Goal: Task Accomplishment & Management: Use online tool/utility

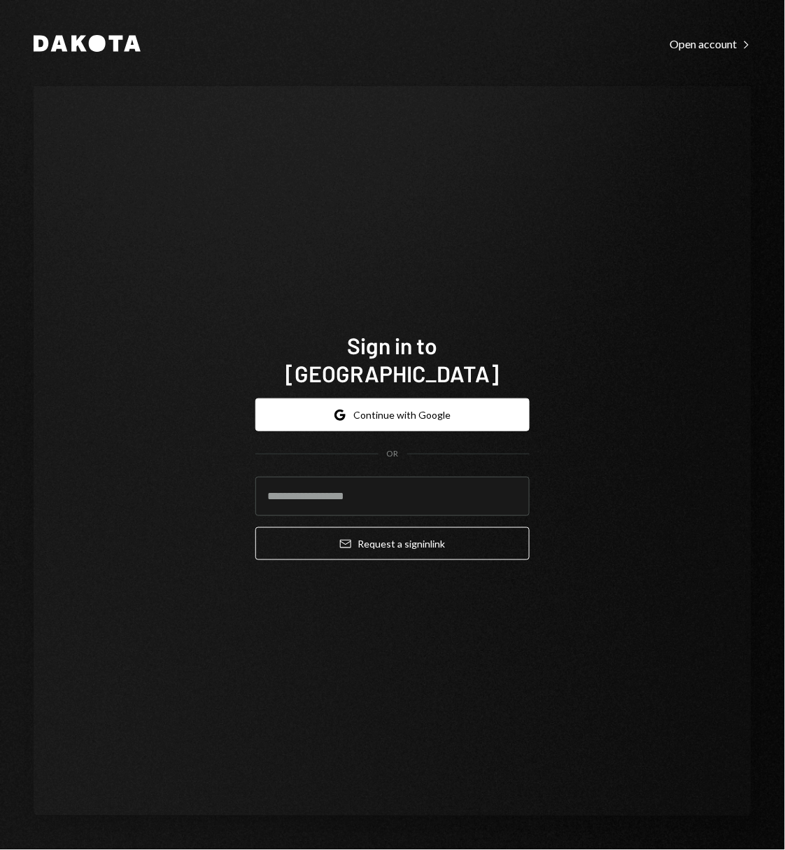
click at [369, 402] on button "Google Continue with Google" at bounding box center [392, 414] width 274 height 33
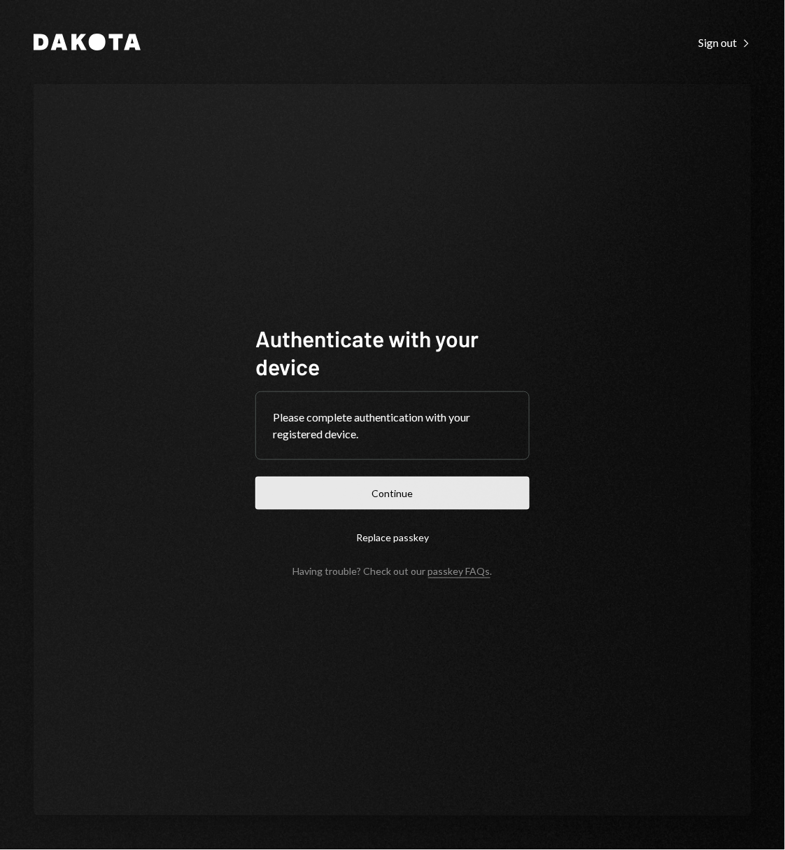
click at [402, 482] on button "Continue" at bounding box center [392, 493] width 274 height 33
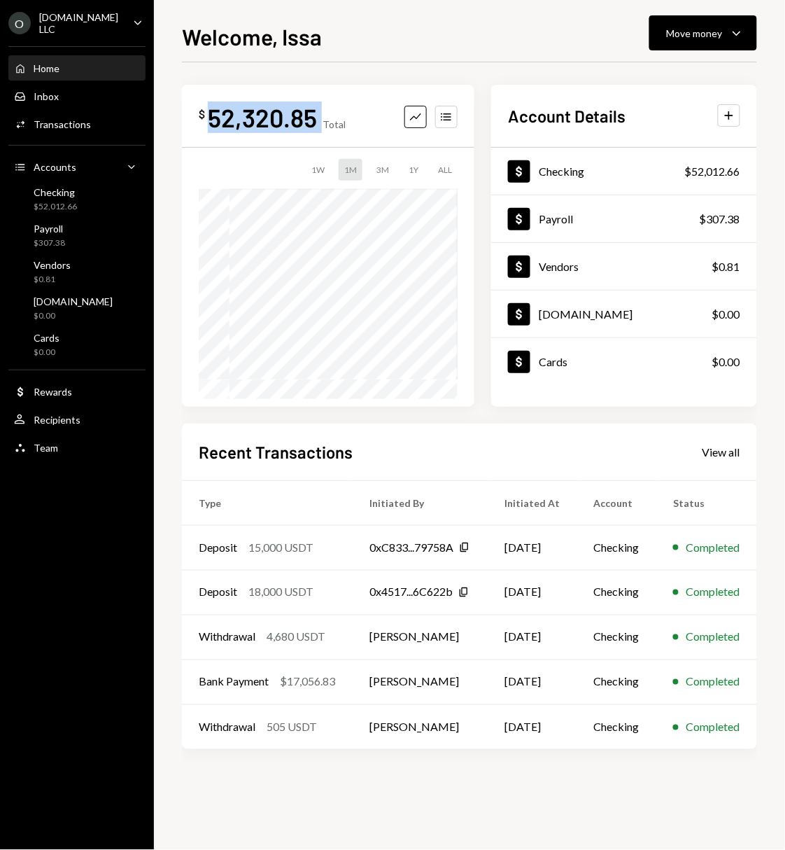
drag, startPoint x: 312, startPoint y: 116, endPoint x: 197, endPoint y: 124, distance: 115.7
click at [197, 124] on div "$ 52,320.85 Total Graph Accounts 1W 1M 3M 1Y ALL" at bounding box center [328, 246] width 293 height 322
click at [379, 45] on div "Welcome, Issa Move money Caret Down" at bounding box center [469, 35] width 575 height 31
click at [701, 40] on div "Move money Caret Down" at bounding box center [703, 32] width 73 height 17
click at [469, 12] on div "Welcome, Issa Move money Caret Down $ 52,320.85 Total Graph Accounts 1W 1M 3M 1…" at bounding box center [469, 425] width 631 height 850
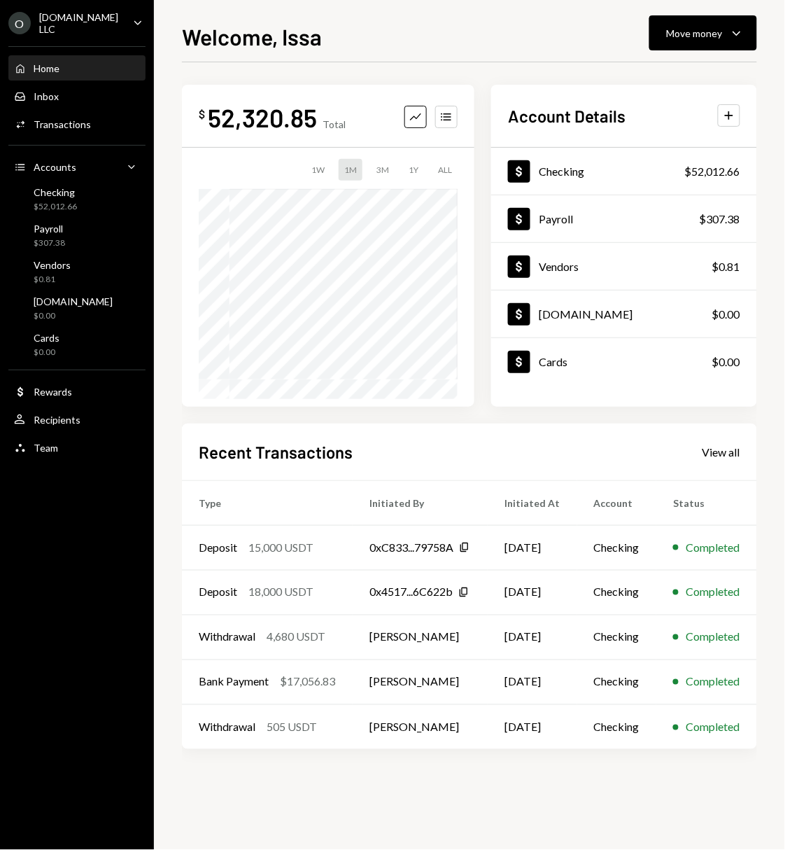
click at [73, 107] on div "Home Home Inbox Inbox Activities Transactions Accounts Accounts Caret Down Chec…" at bounding box center [77, 250] width 154 height 425
click at [71, 122] on div "Transactions" at bounding box center [62, 124] width 57 height 12
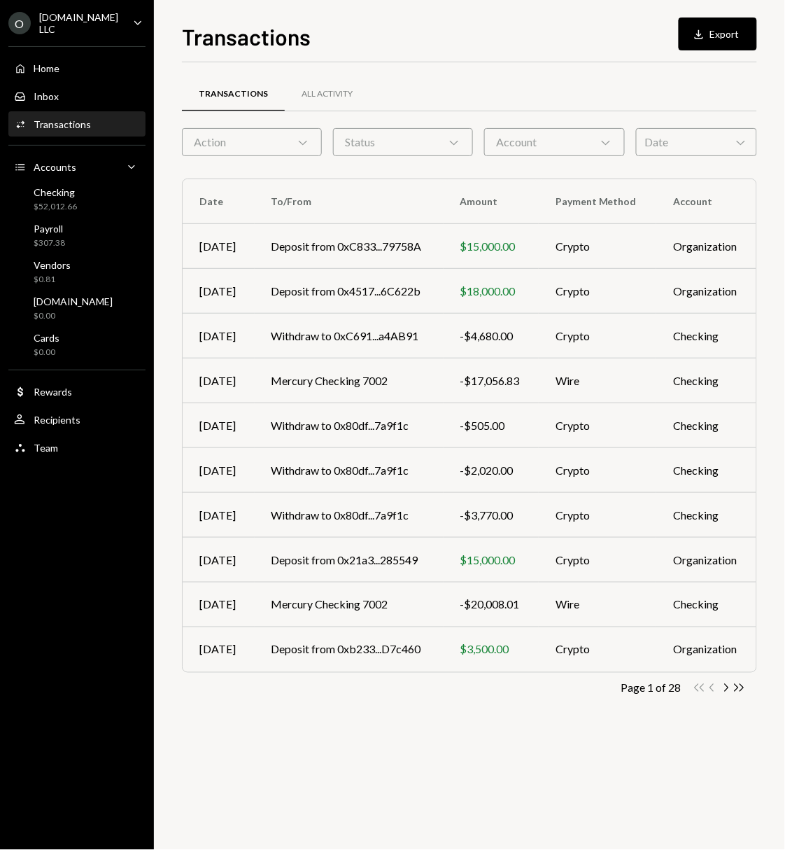
click at [513, 149] on div "Account Chevron Down" at bounding box center [554, 142] width 140 height 28
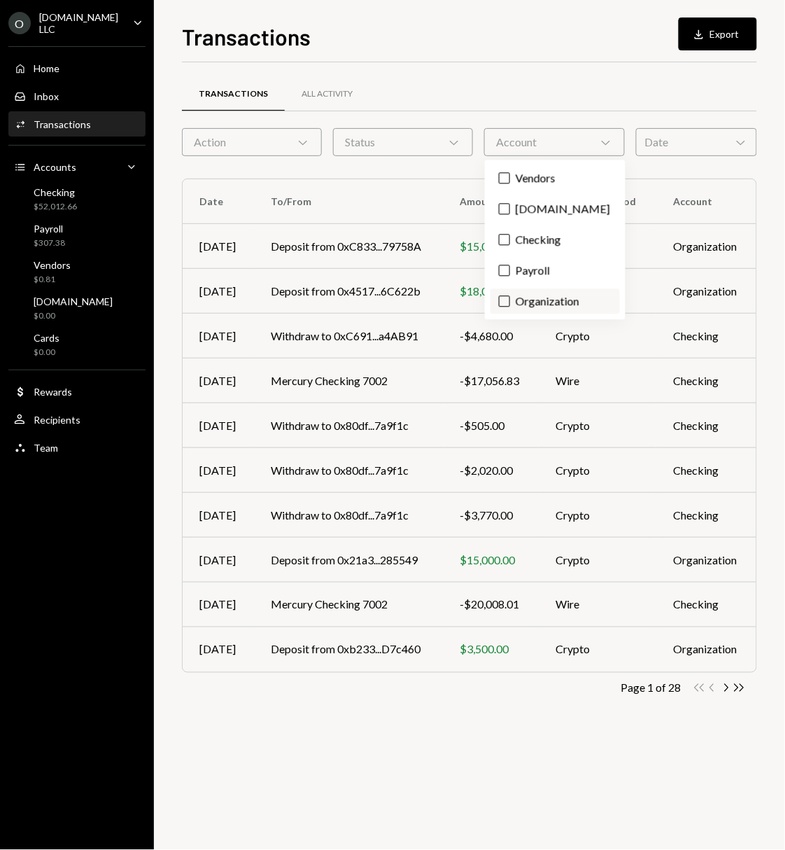
click at [504, 304] on button "Organization" at bounding box center [504, 301] width 11 height 11
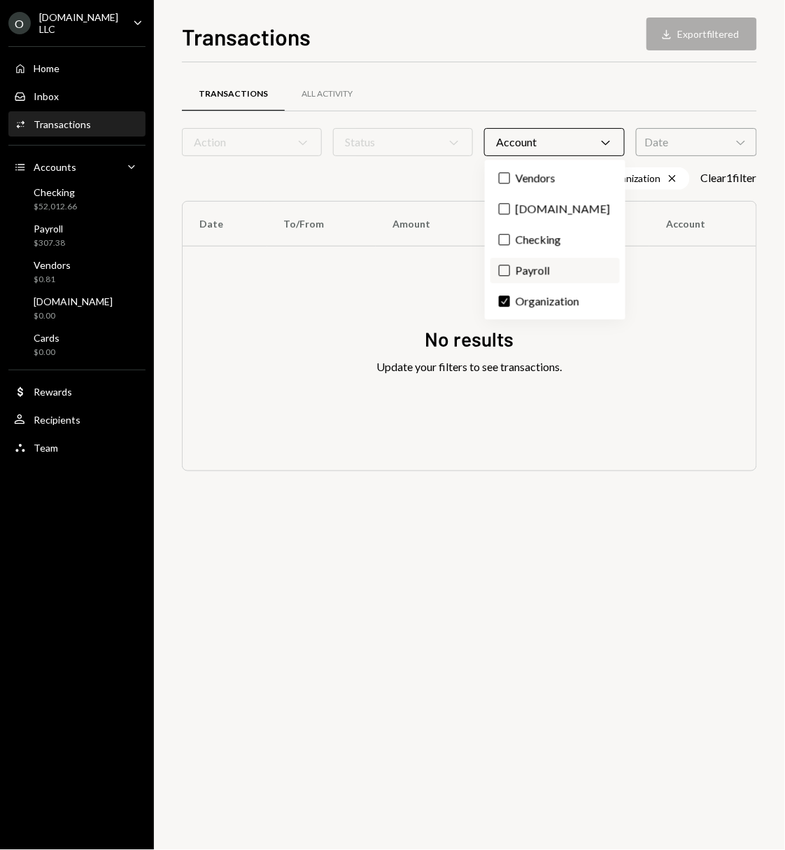
click at [507, 272] on button "Payroll" at bounding box center [504, 270] width 11 height 11
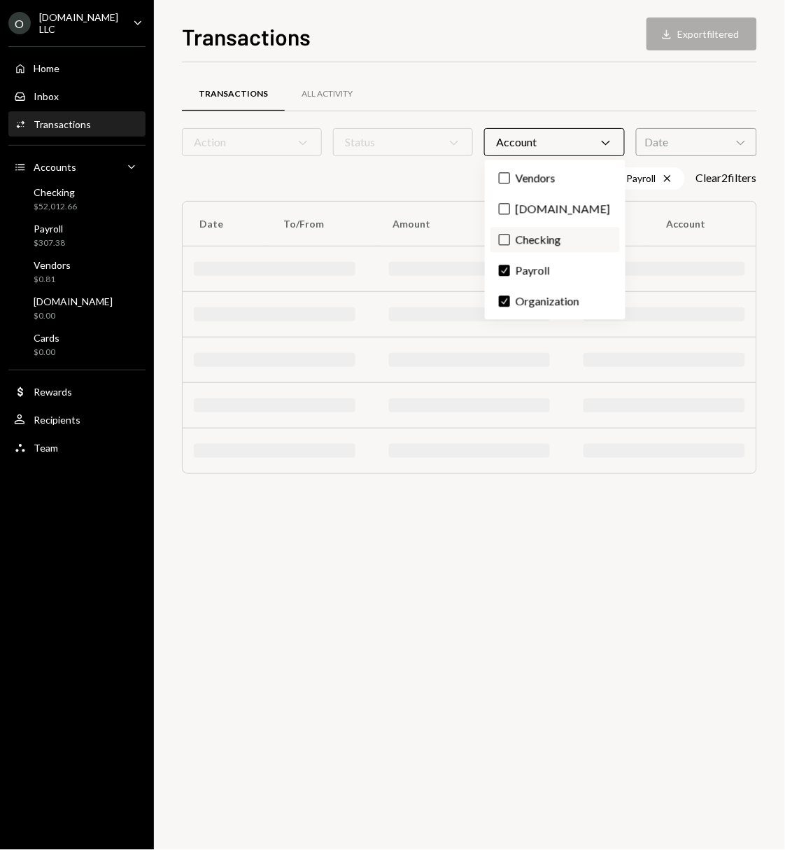
click at [507, 239] on button "Checking" at bounding box center [504, 239] width 11 height 11
click at [505, 200] on label "[DOMAIN_NAME]" at bounding box center [555, 209] width 129 height 25
click at [505, 204] on button "[DOMAIN_NAME]" at bounding box center [504, 209] width 11 height 11
click at [505, 177] on button "Vendors" at bounding box center [504, 178] width 11 height 11
click at [539, 76] on div "Transactions All Activity" at bounding box center [469, 94] width 575 height 36
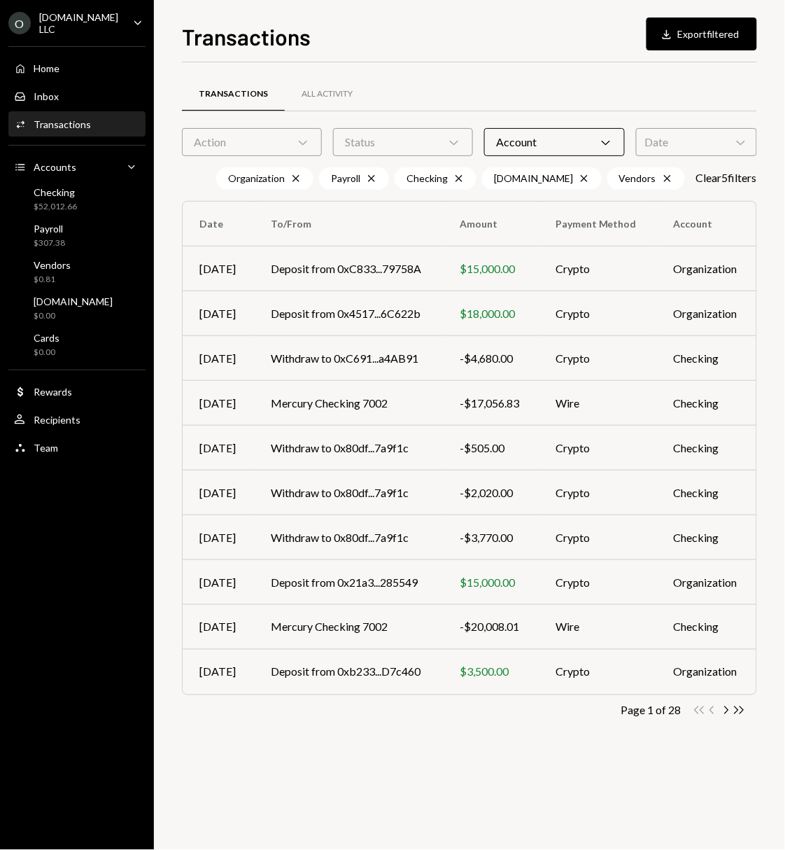
click at [392, 148] on div "Status Chevron Down" at bounding box center [403, 142] width 140 height 28
click at [360, 208] on label "Completed" at bounding box center [403, 209] width 129 height 25
click at [359, 208] on button "Completed" at bounding box center [353, 209] width 11 height 11
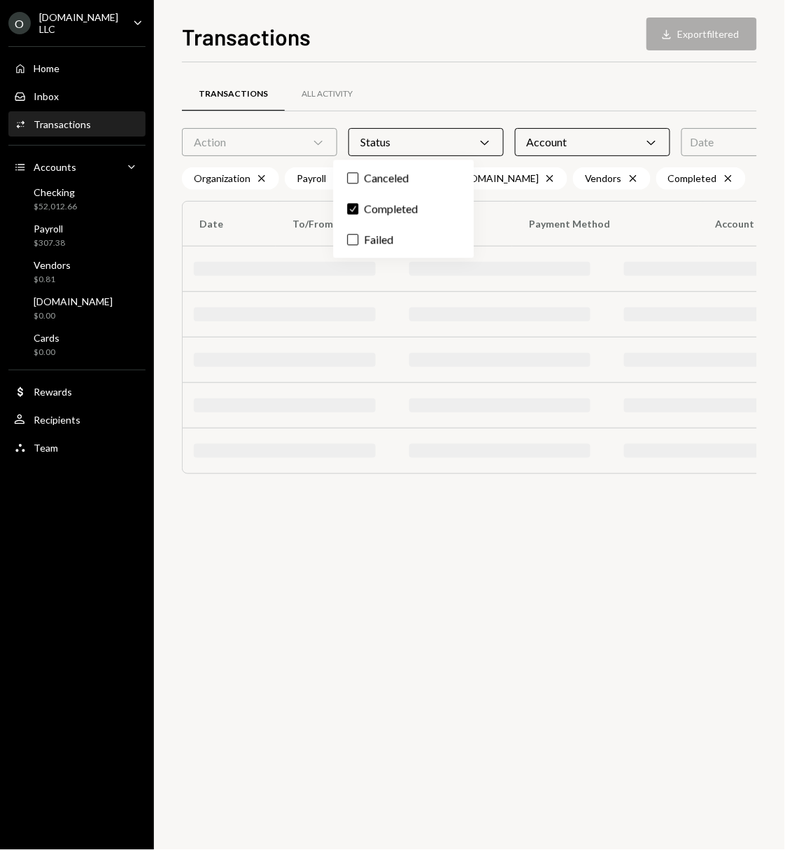
click at [289, 140] on div "Action Chevron Down" at bounding box center [259, 142] width 155 height 28
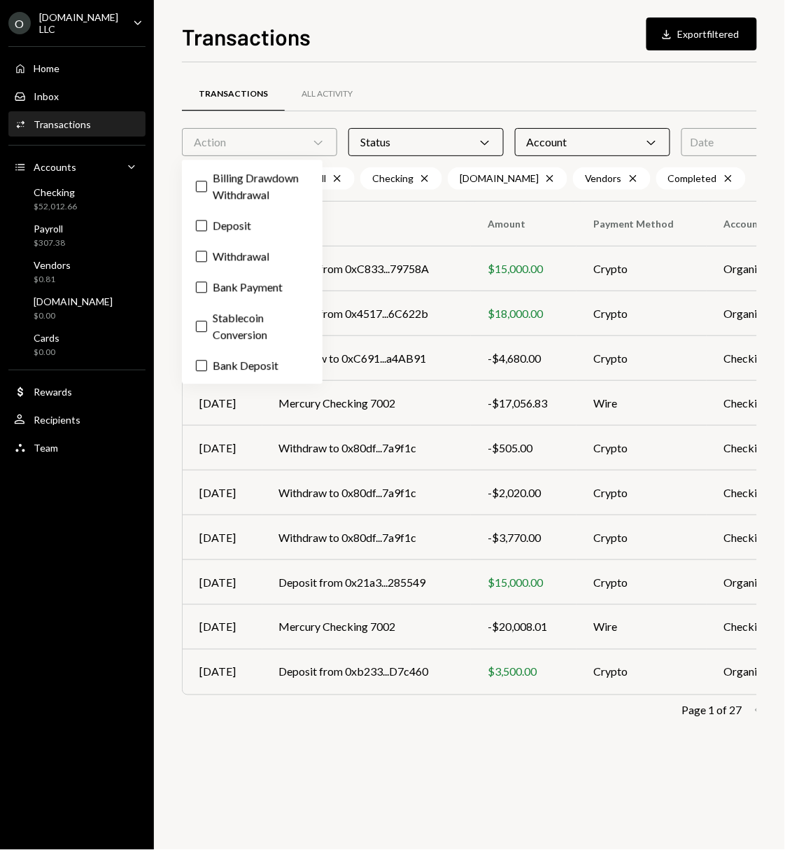
click at [484, 34] on div "Transactions Download Export filtered" at bounding box center [469, 35] width 575 height 31
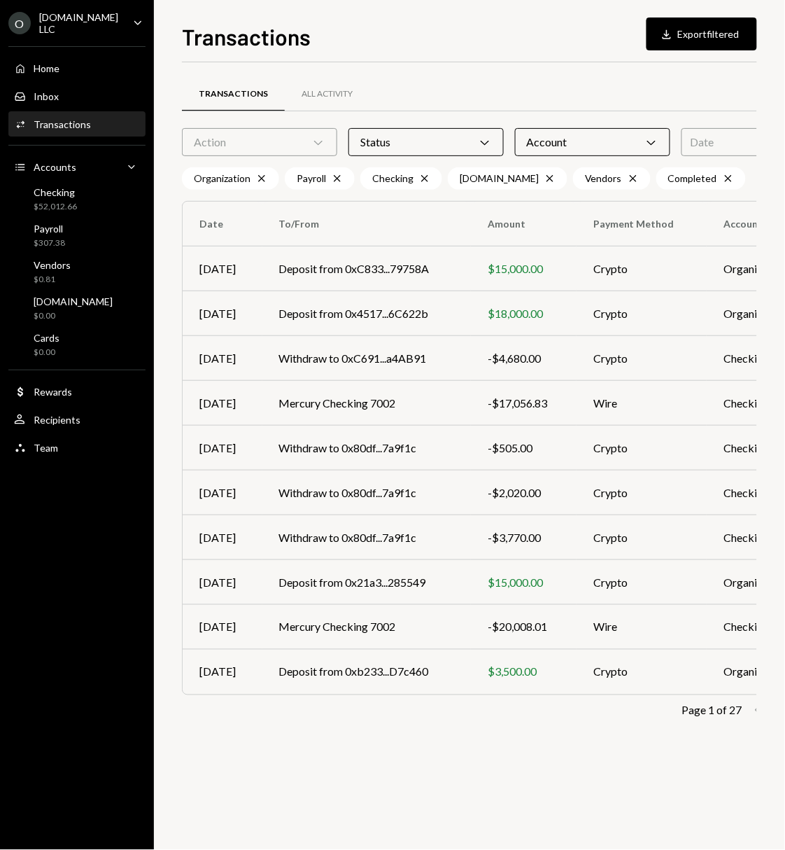
click at [682, 136] on div "Date Chevron Down" at bounding box center [750, 142] width 136 height 28
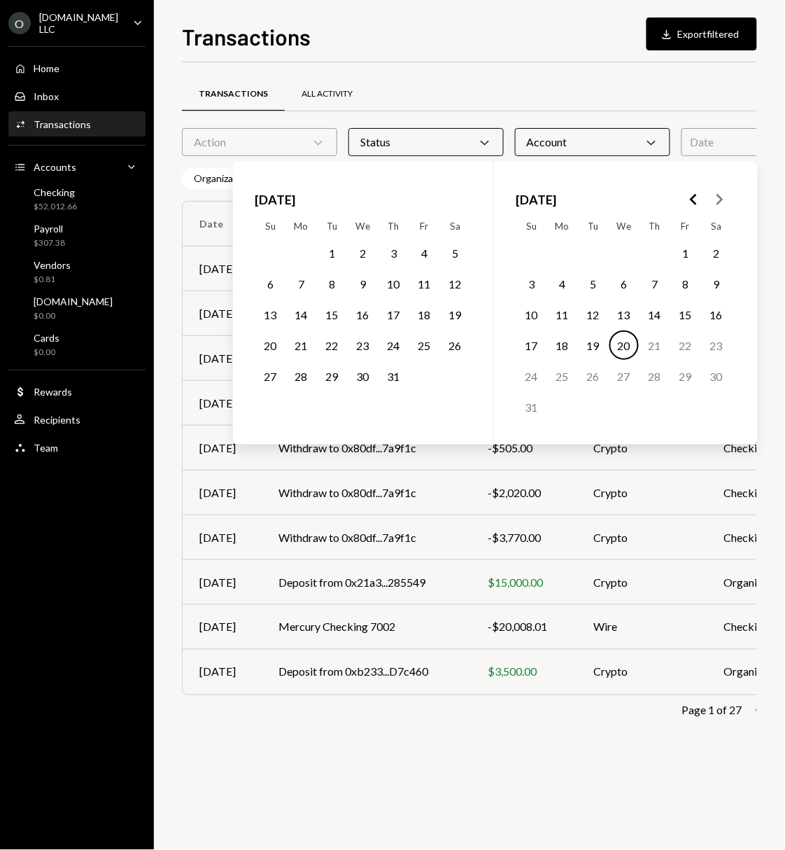
click at [342, 87] on div "All Activity" at bounding box center [327, 95] width 85 height 34
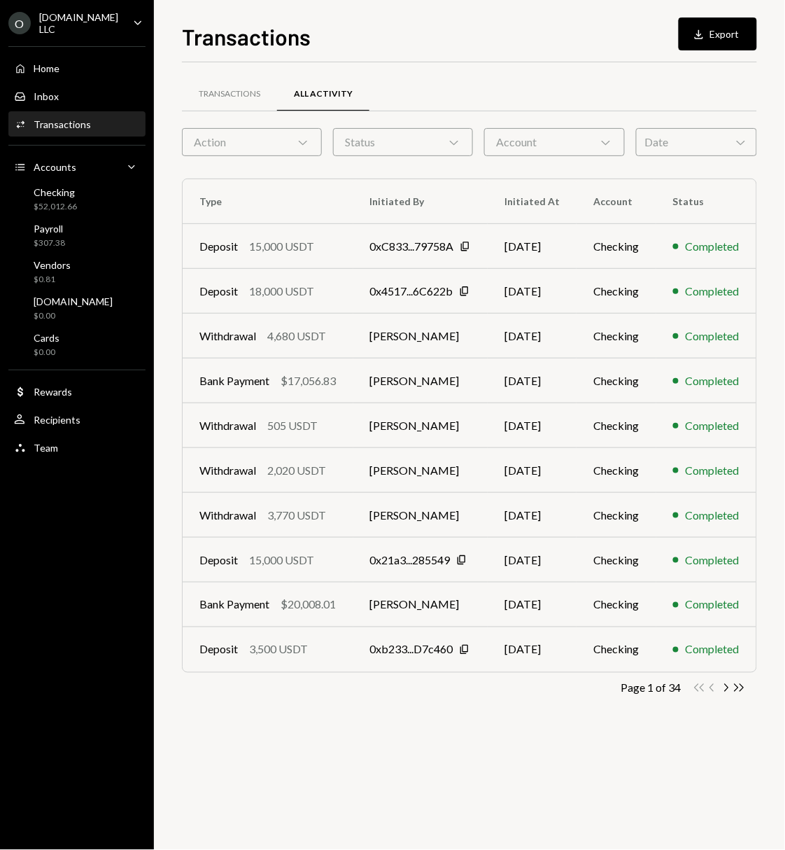
click at [690, 127] on div "Transactions All Activity" at bounding box center [469, 102] width 575 height 52
click at [524, 132] on div "Account Chevron Down" at bounding box center [554, 142] width 140 height 28
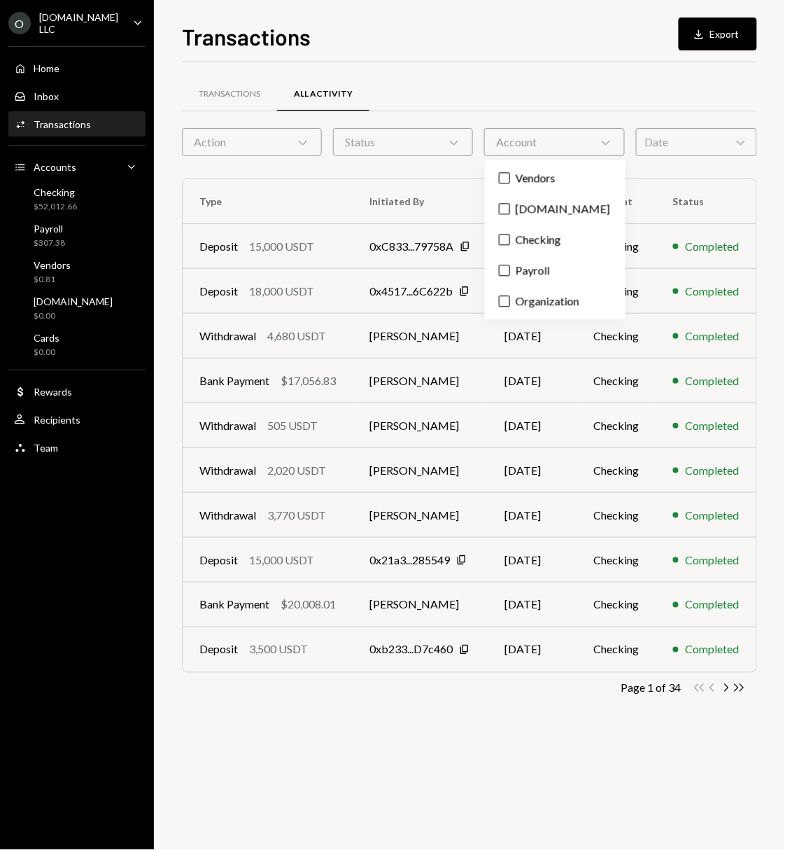
click at [432, 141] on div "Status Chevron Down" at bounding box center [403, 142] width 140 height 28
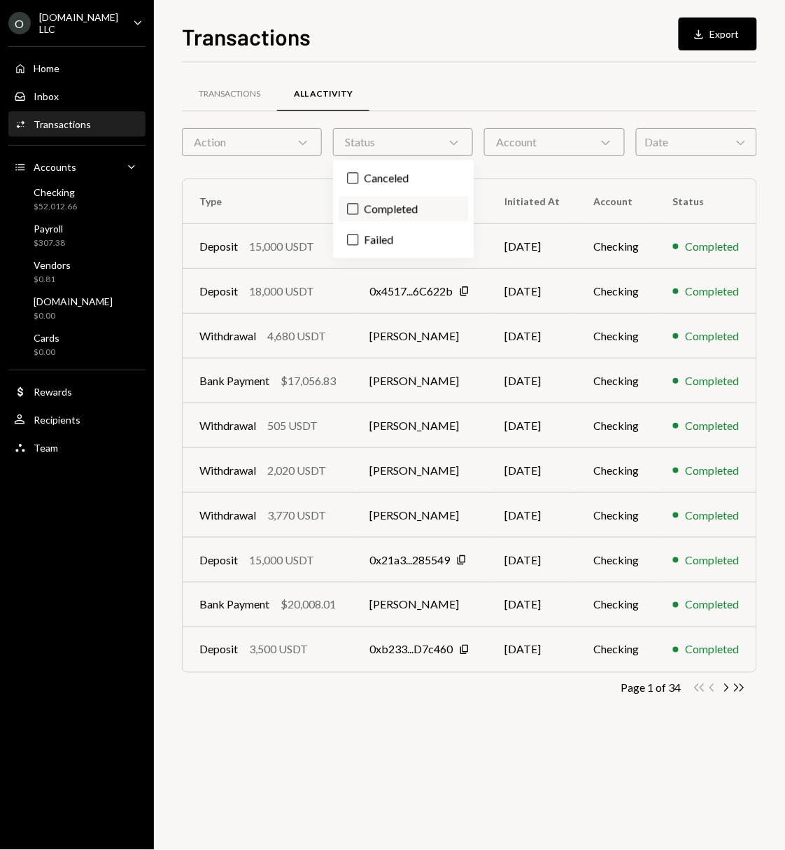
click at [373, 205] on label "Completed" at bounding box center [403, 209] width 129 height 25
click at [359, 205] on button "Completed" at bounding box center [353, 209] width 11 height 11
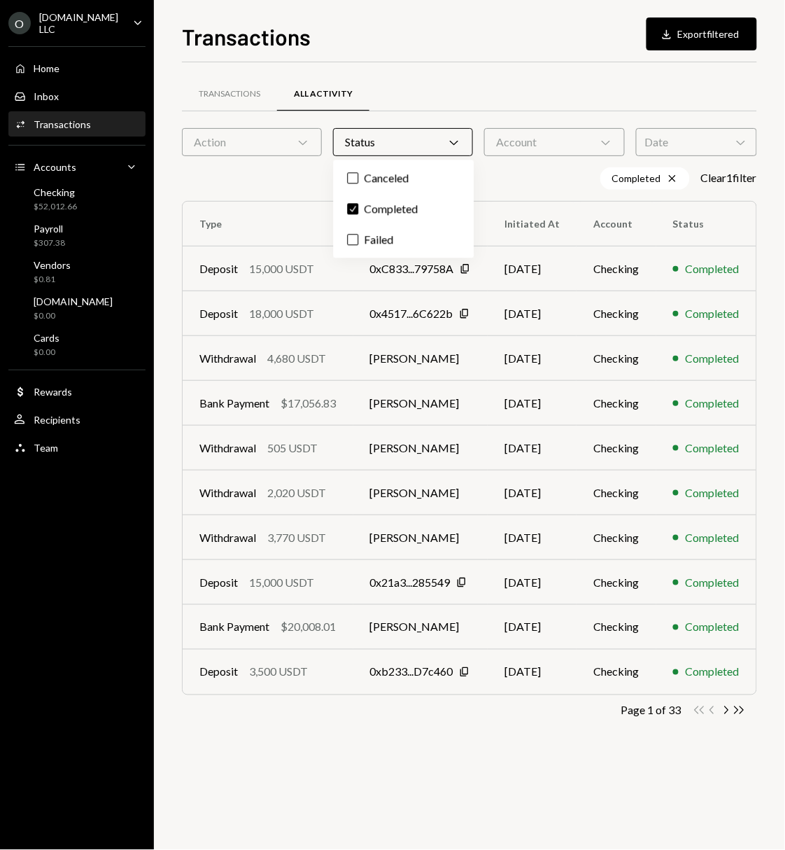
click at [717, 143] on div "Date Chevron Down" at bounding box center [696, 142] width 121 height 28
click at [633, 21] on div "Transactions Download Export filtered" at bounding box center [469, 35] width 575 height 31
click at [723, 709] on icon "Chevron Right" at bounding box center [725, 709] width 13 height 13
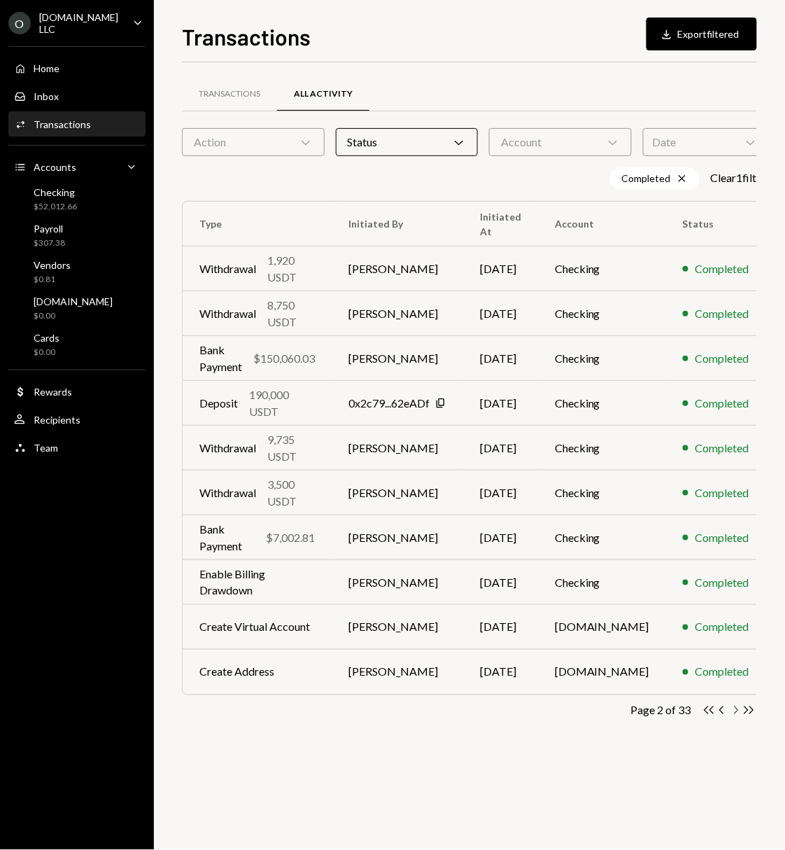
click at [729, 712] on icon "Chevron Right" at bounding box center [735, 709] width 13 height 13
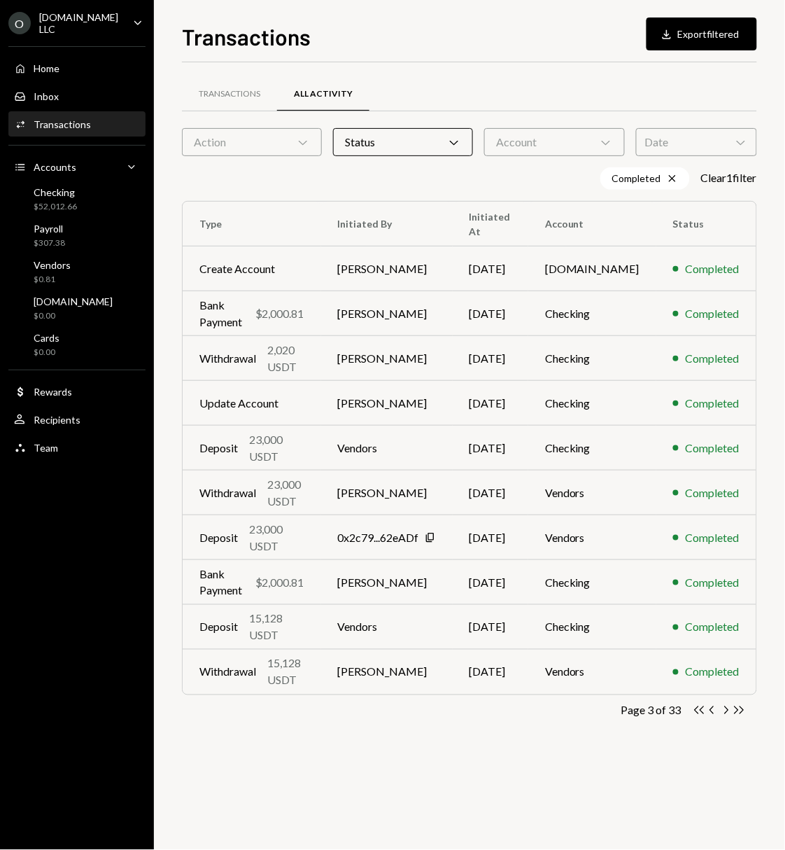
click at [723, 128] on div "Date Chevron Down" at bounding box center [696, 142] width 121 height 28
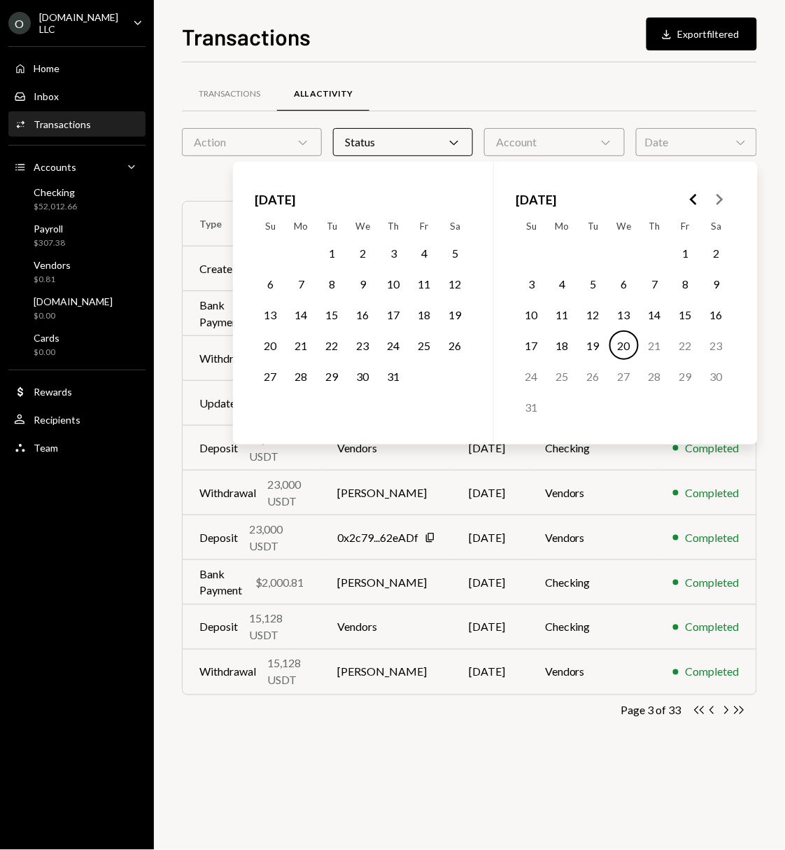
click at [725, 141] on div "Date Chevron Down" at bounding box center [696, 142] width 121 height 28
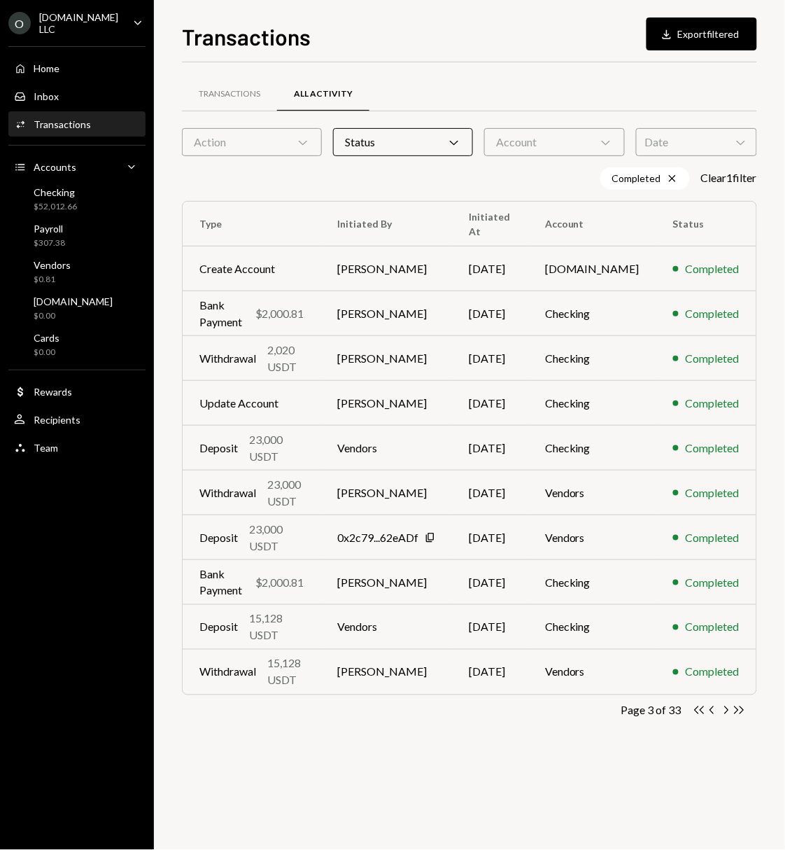
click at [725, 141] on div "Date Chevron Down" at bounding box center [696, 142] width 121 height 28
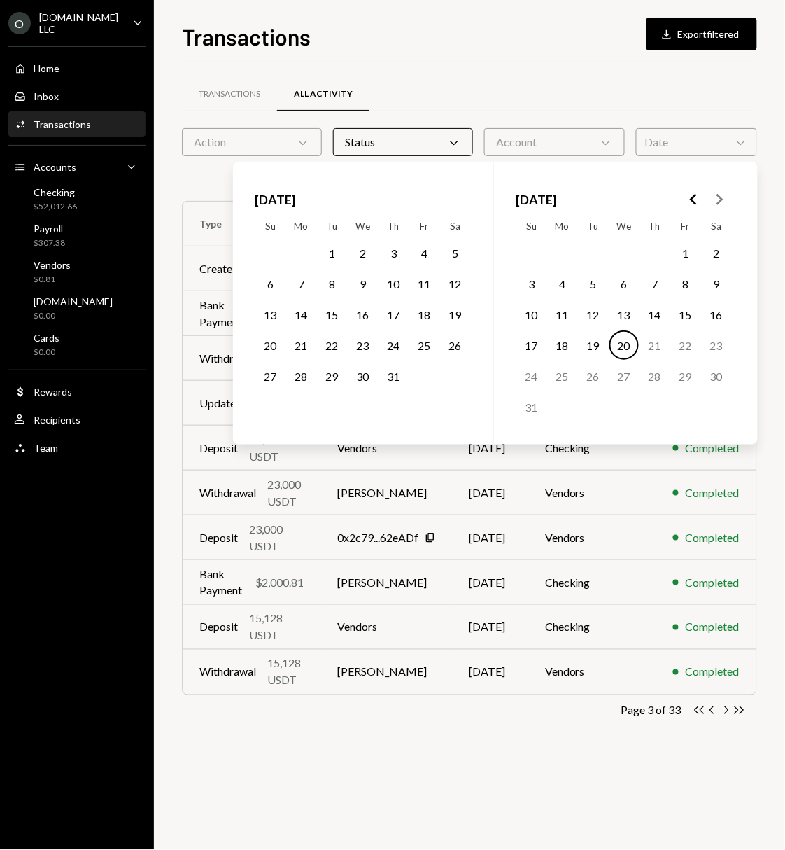
click at [552, 87] on div "Transactions All Activity" at bounding box center [469, 94] width 575 height 36
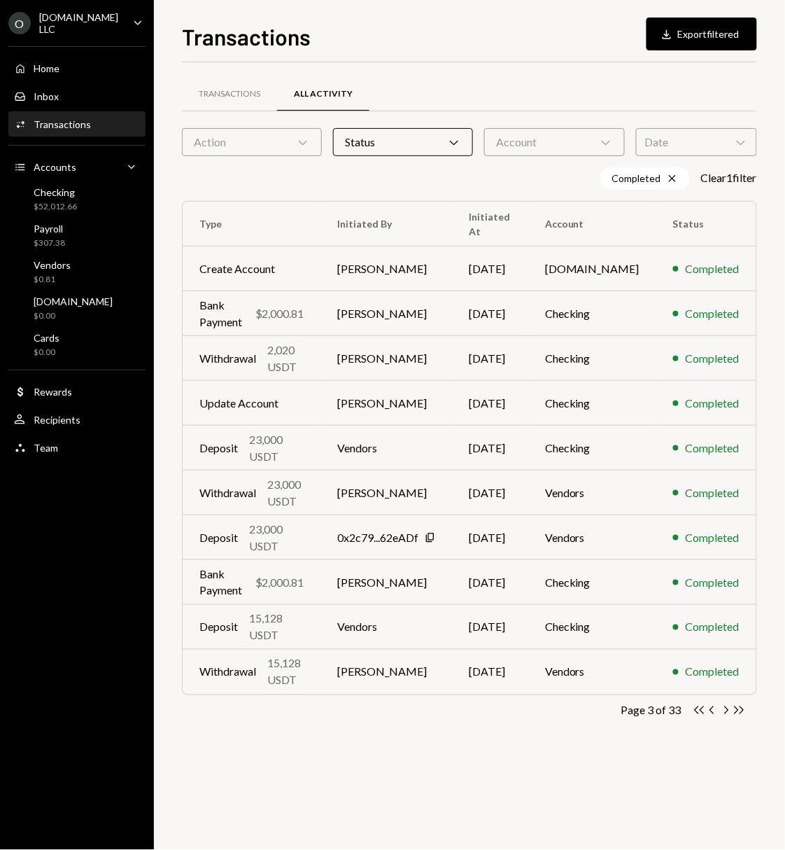
click at [274, 141] on div "Action Chevron Down" at bounding box center [252, 142] width 140 height 28
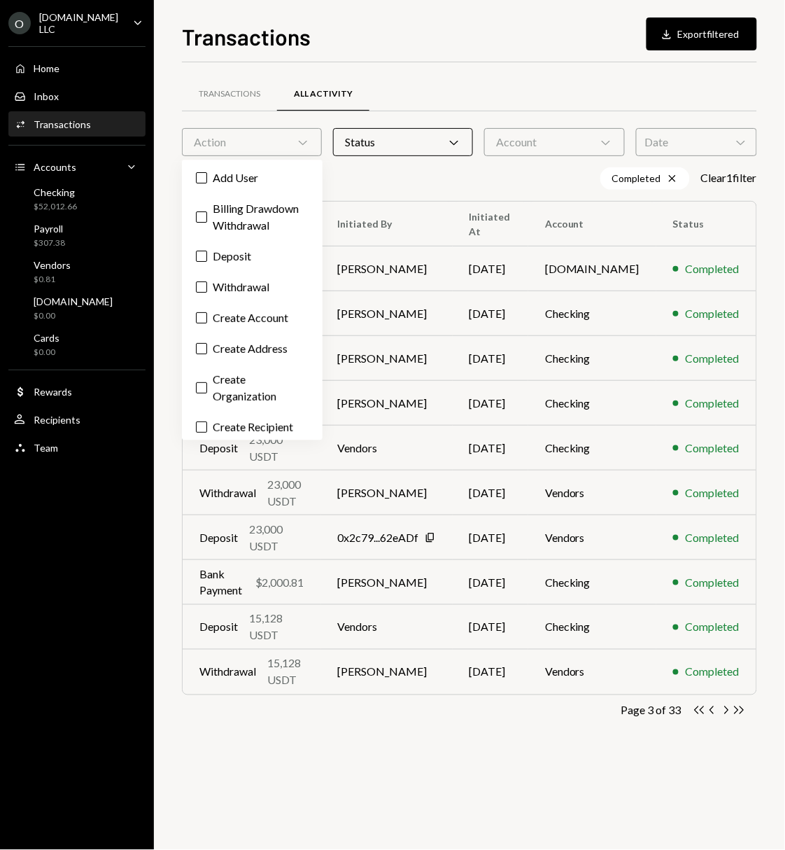
click at [375, 104] on div "Transactions All Activity" at bounding box center [469, 94] width 575 height 36
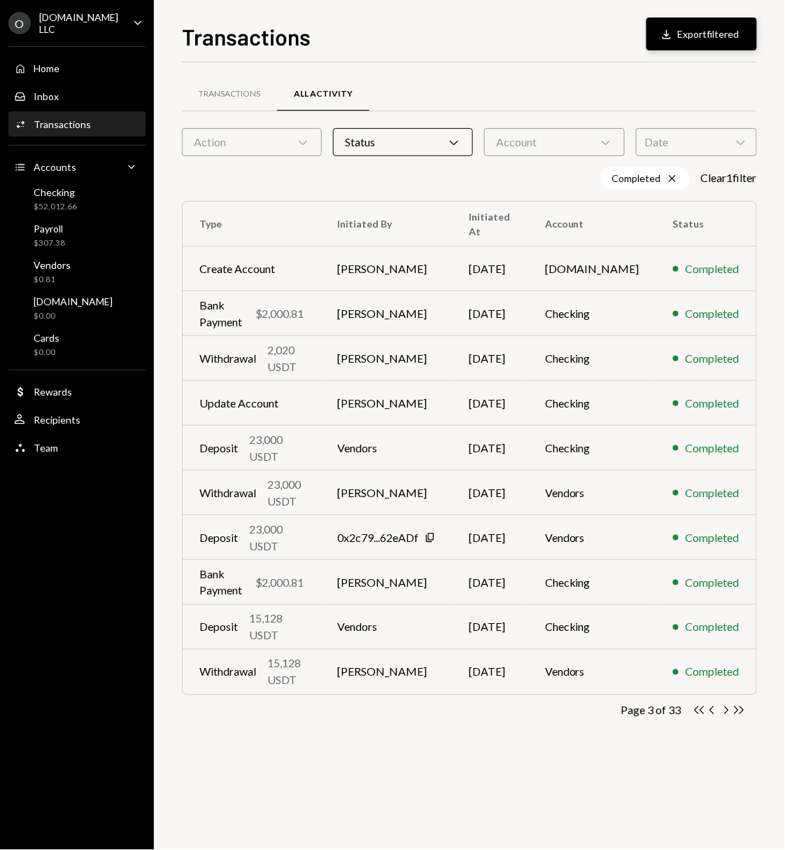
click at [703, 25] on button "Download Export filtered" at bounding box center [702, 33] width 111 height 33
click at [740, 710] on icon "Double Arrow Right" at bounding box center [739, 709] width 13 height 13
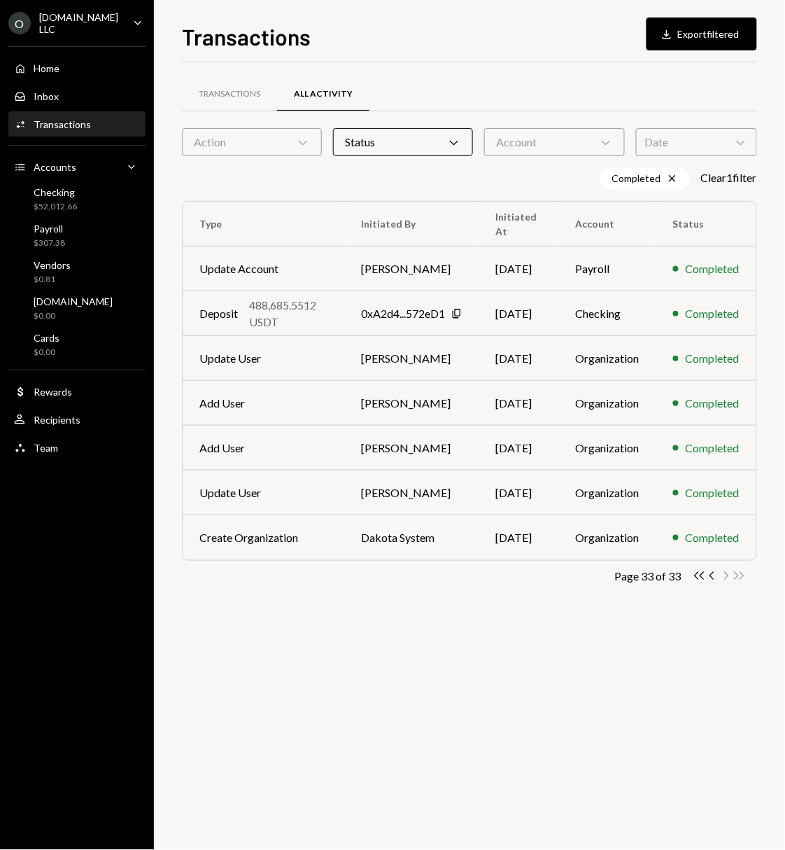
click at [558, 46] on div "Transactions Download Export filtered" at bounding box center [469, 35] width 575 height 31
click at [566, 698] on div "Transactions All Activity Action Chevron Down Status Chevron Down Account Chevr…" at bounding box center [469, 455] width 575 height 787
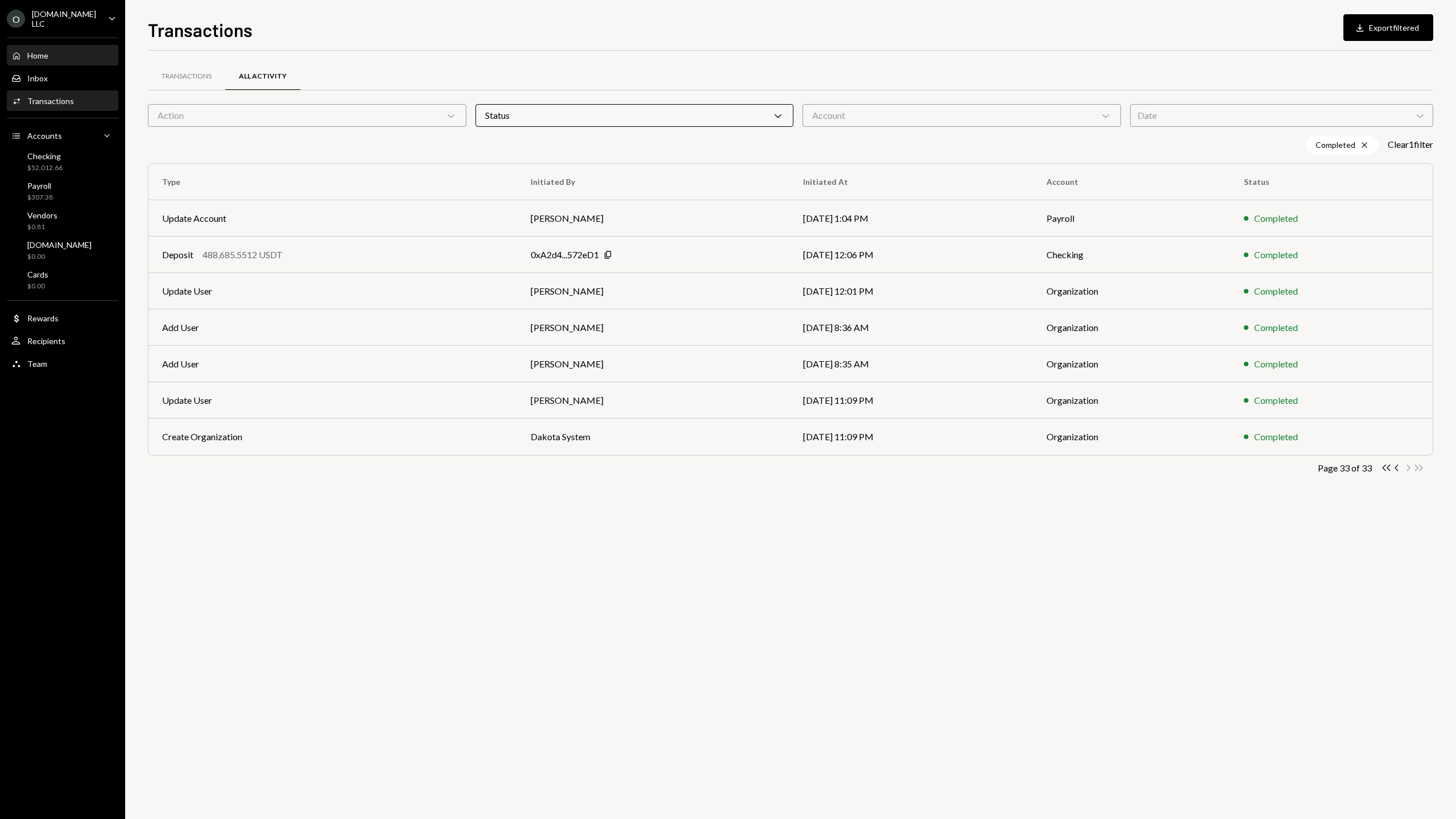
click at [60, 58] on div "Home Home" at bounding box center [63, 55] width 102 height 11
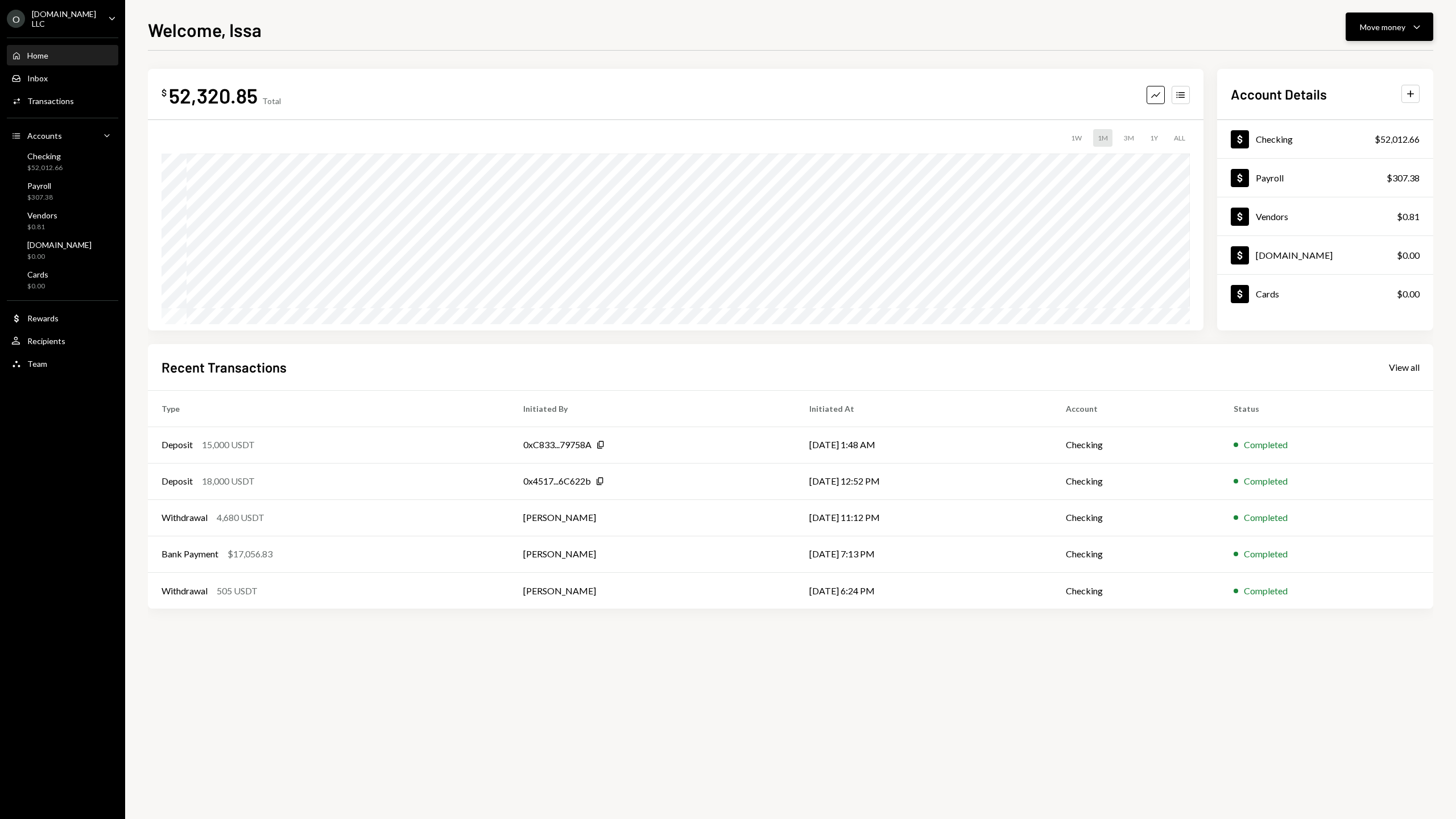
click at [637, 23] on div "Move money" at bounding box center [1382, 27] width 46 height 12
click at [46, 103] on div "Transactions" at bounding box center [50, 101] width 46 height 10
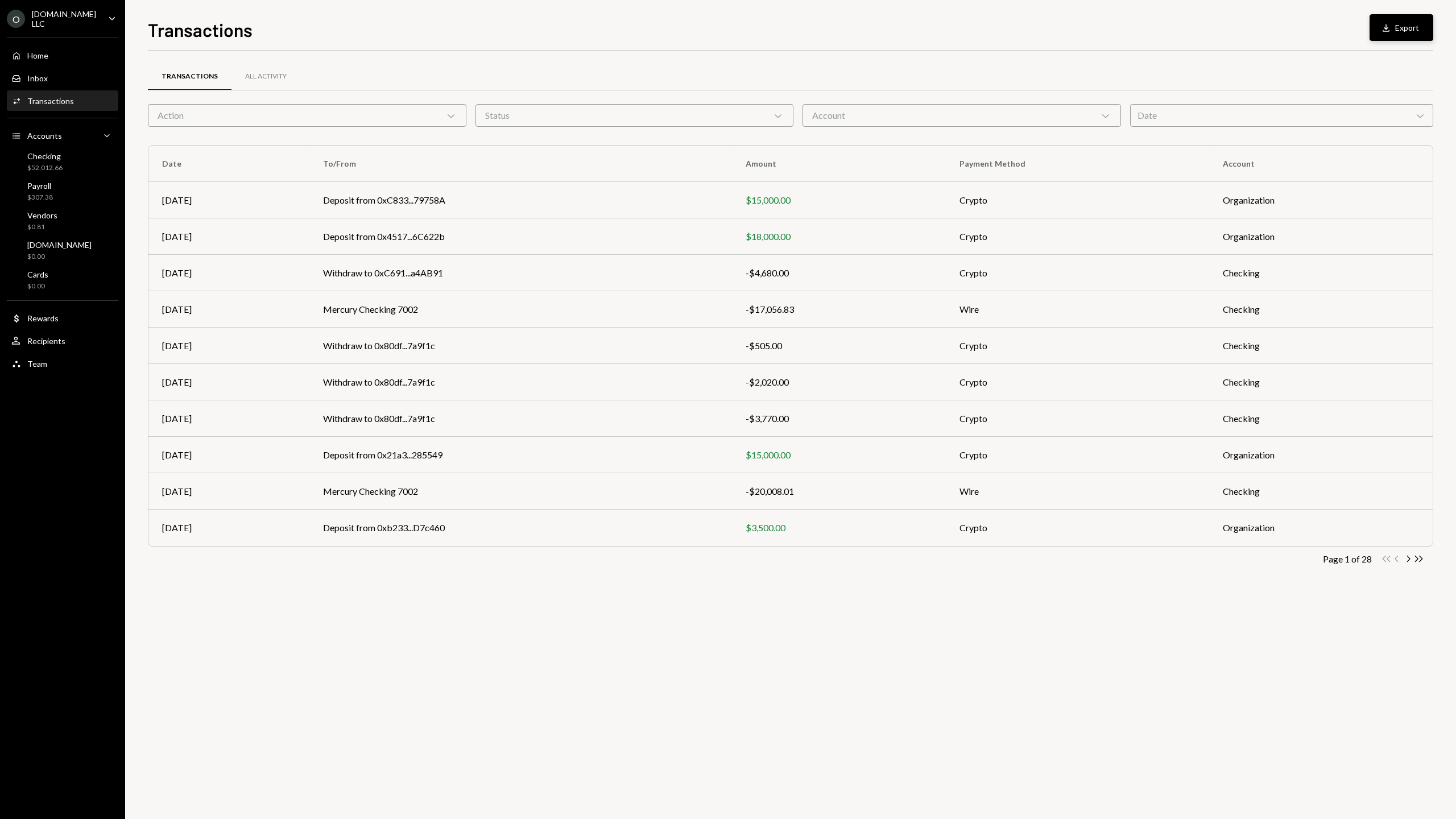
click at [637, 28] on button "Download Export" at bounding box center [1401, 27] width 63 height 27
click at [275, 72] on div "All Activity" at bounding box center [266, 76] width 41 height 10
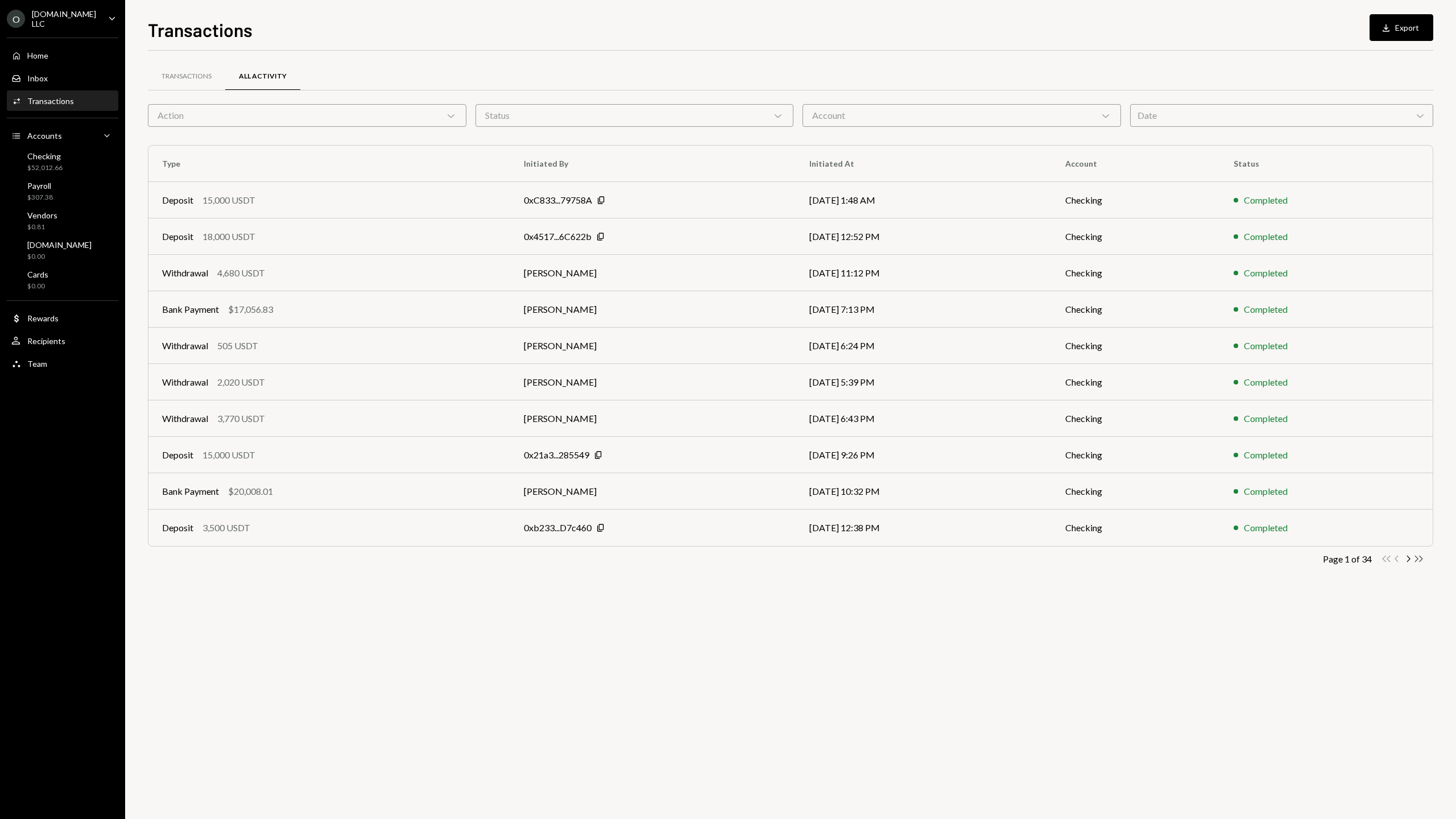
click at [637, 562] on icon "Double Arrow Right" at bounding box center [1418, 558] width 11 height 11
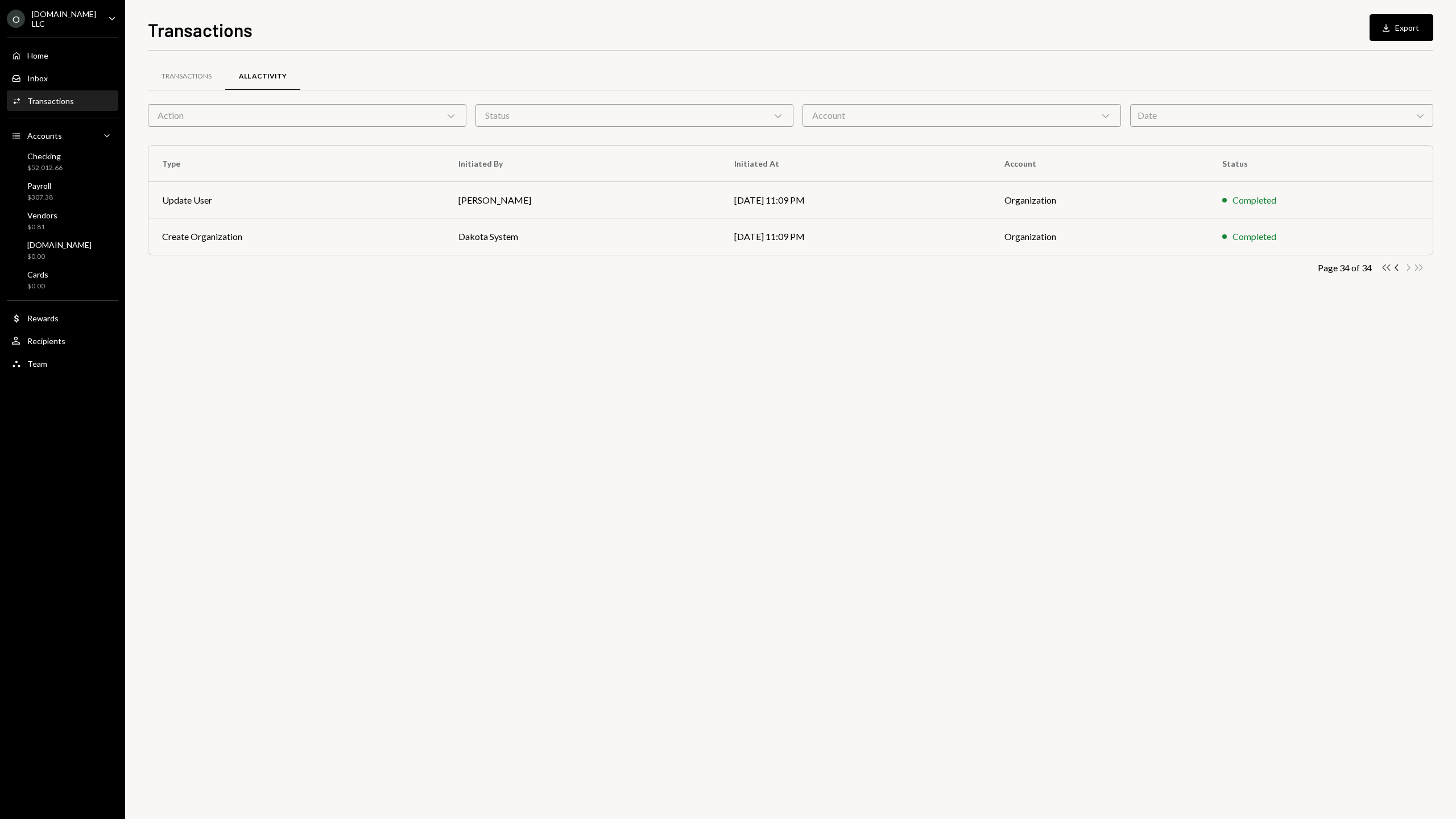
click at [637, 271] on icon "Double Arrow Left" at bounding box center [1385, 267] width 11 height 11
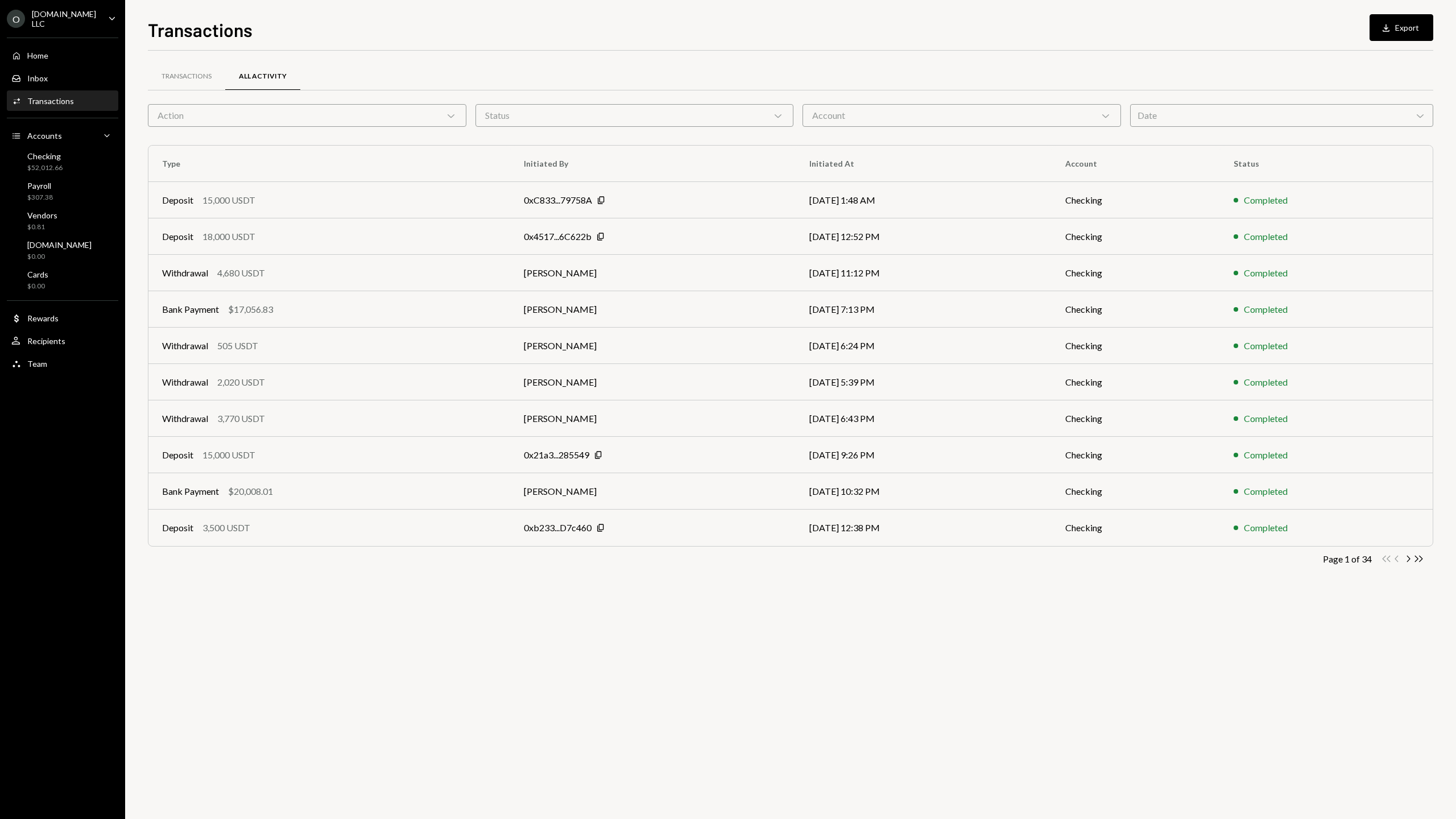
click at [637, 116] on div "Account Chevron Down" at bounding box center [961, 115] width 318 height 23
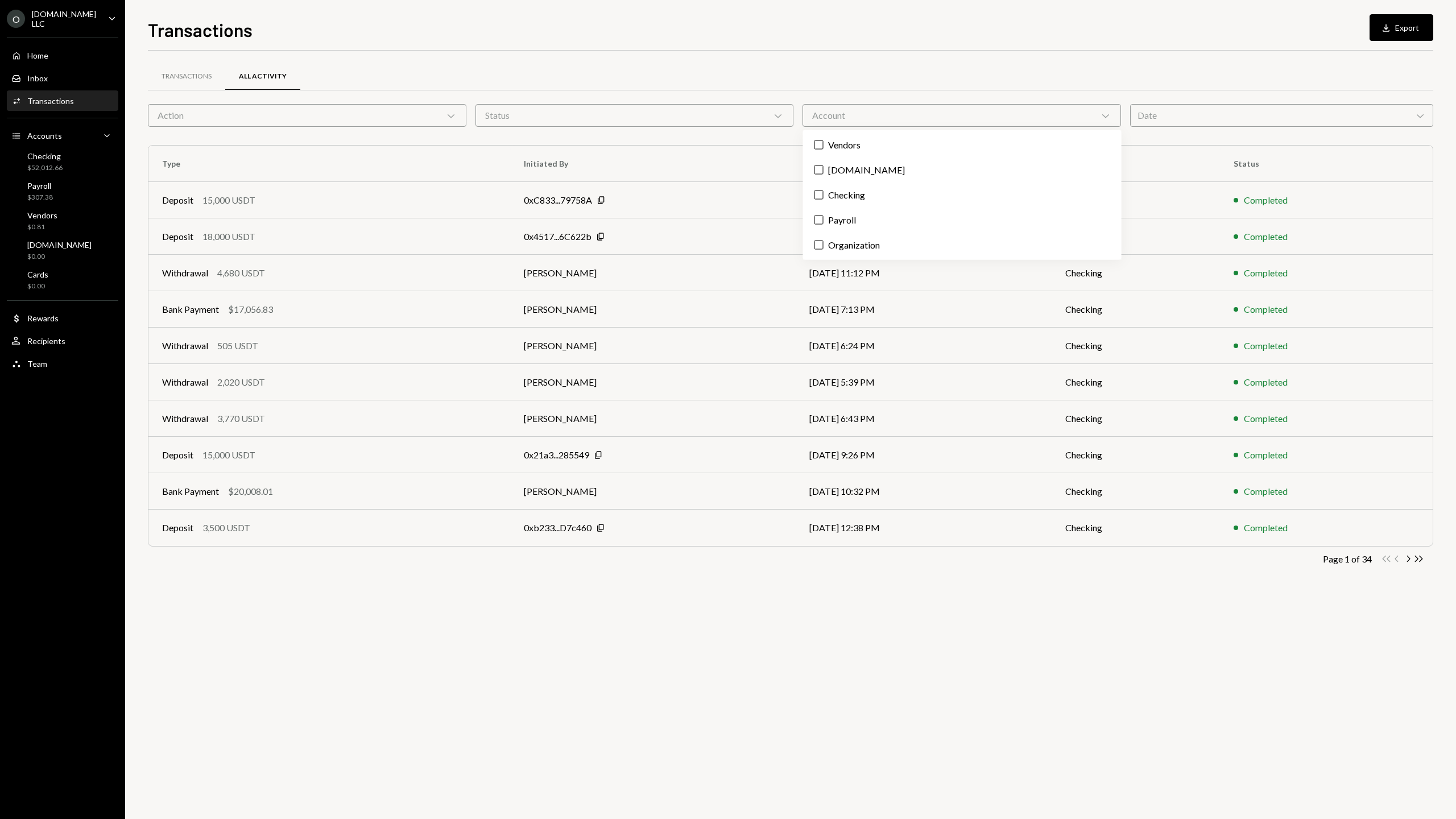
click at [637, 43] on div "Transactions Download Export Transactions All Activity Action Chevron Down Stat…" at bounding box center [791, 418] width 1285 height 803
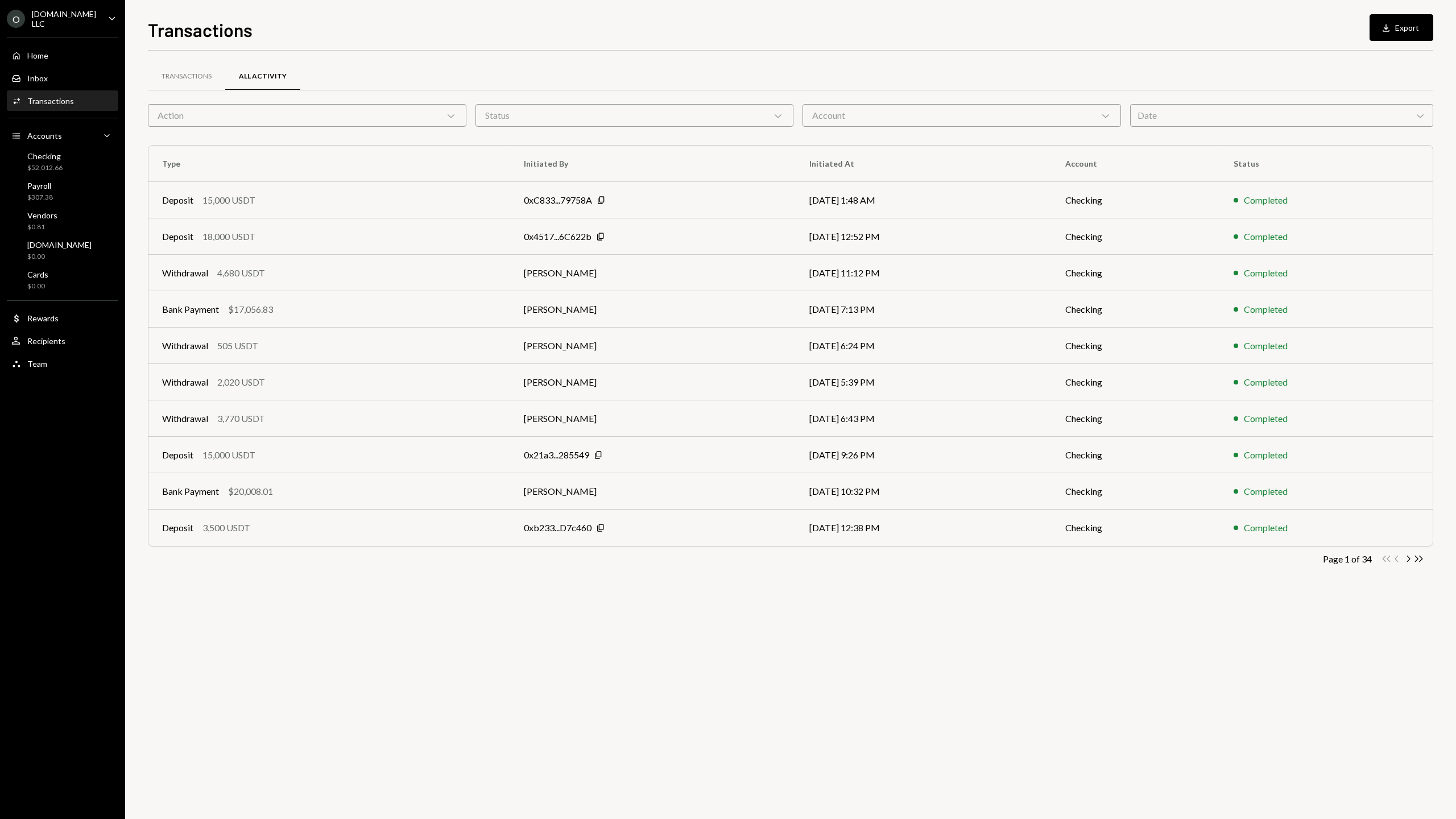
drag, startPoint x: 678, startPoint y: 93, endPoint x: 681, endPoint y: 115, distance: 22.2
click at [637, 93] on div "Transactions All Activity" at bounding box center [791, 83] width 1285 height 42
click at [637, 115] on div "Status Chevron Down" at bounding box center [635, 115] width 318 height 23
click at [529, 164] on label "Completed" at bounding box center [635, 170] width 310 height 20
click at [496, 166] on button "Completed" at bounding box center [491, 170] width 9 height 9
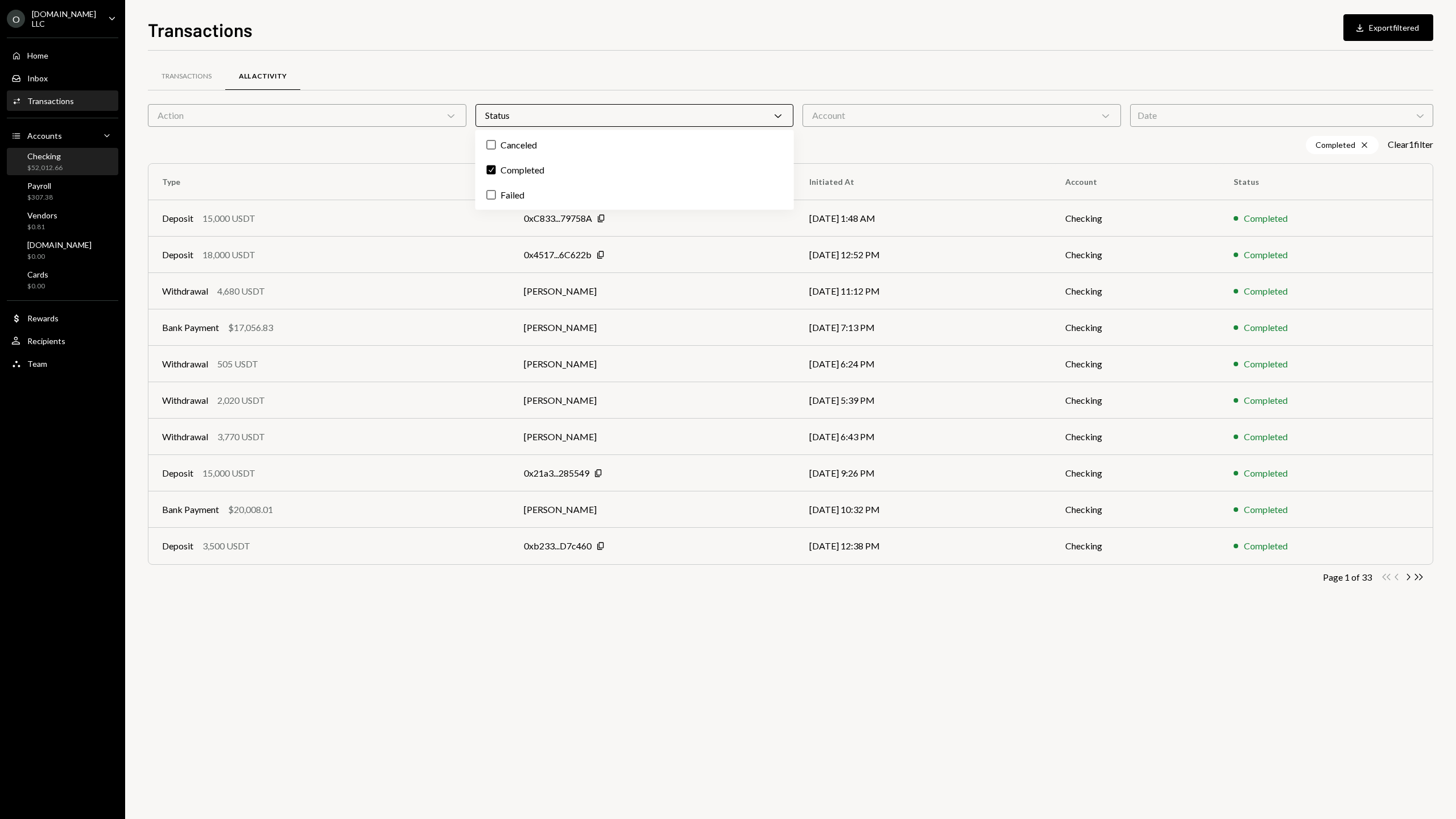
click at [59, 167] on div "$52,012.66" at bounding box center [45, 168] width 35 height 10
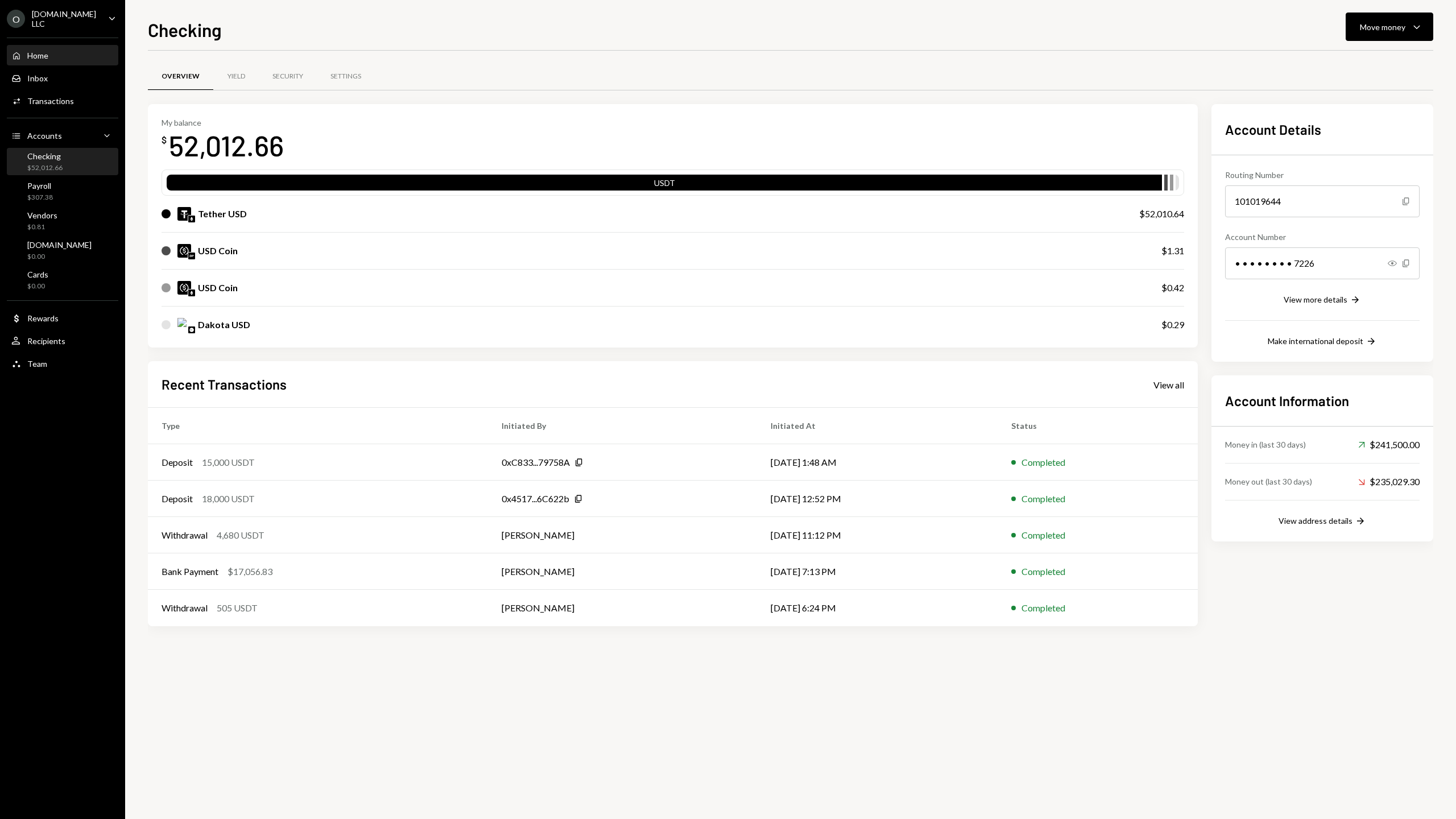
click at [32, 58] on div "Home" at bounding box center [38, 55] width 21 height 10
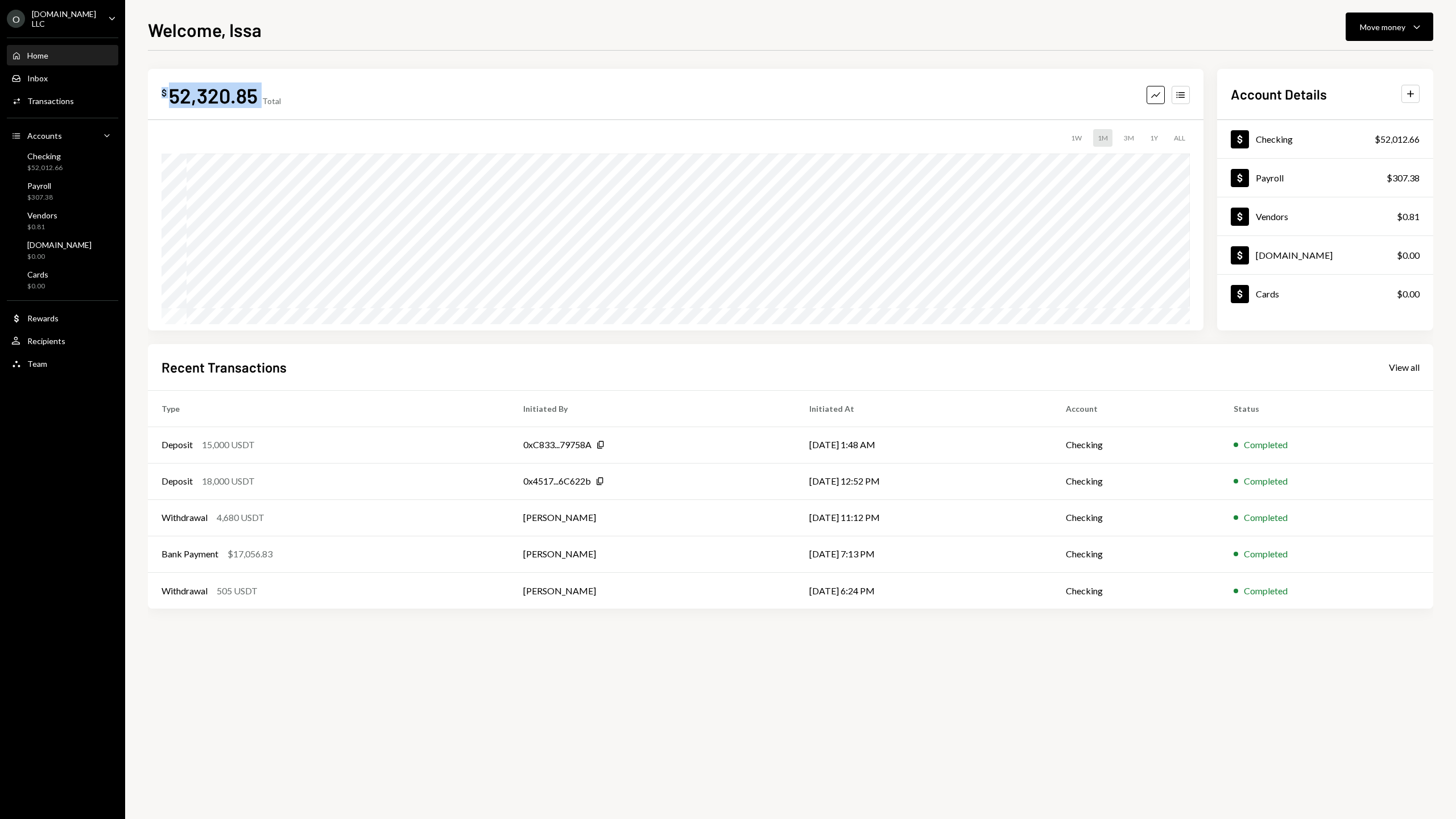
drag, startPoint x: 274, startPoint y: 91, endPoint x: 162, endPoint y: 96, distance: 112.1
click at [162, 96] on div "$ 52,320.85 Total" at bounding box center [221, 94] width 119 height 25
click at [365, 78] on div "$ 52,320.85 Total Graph Accounts 1W 1M 3M 1Y ALL $7,850.15 [DATE]" at bounding box center [675, 200] width 1055 height 262
drag, startPoint x: 301, startPoint y: 93, endPoint x: 142, endPoint y: 93, distance: 159.0
click at [142, 93] on div "Welcome, Issa Move money Caret Down $ 52,320.85 Total Graph Accounts 1W 1M 3M 1…" at bounding box center [791, 410] width 1331 height 819
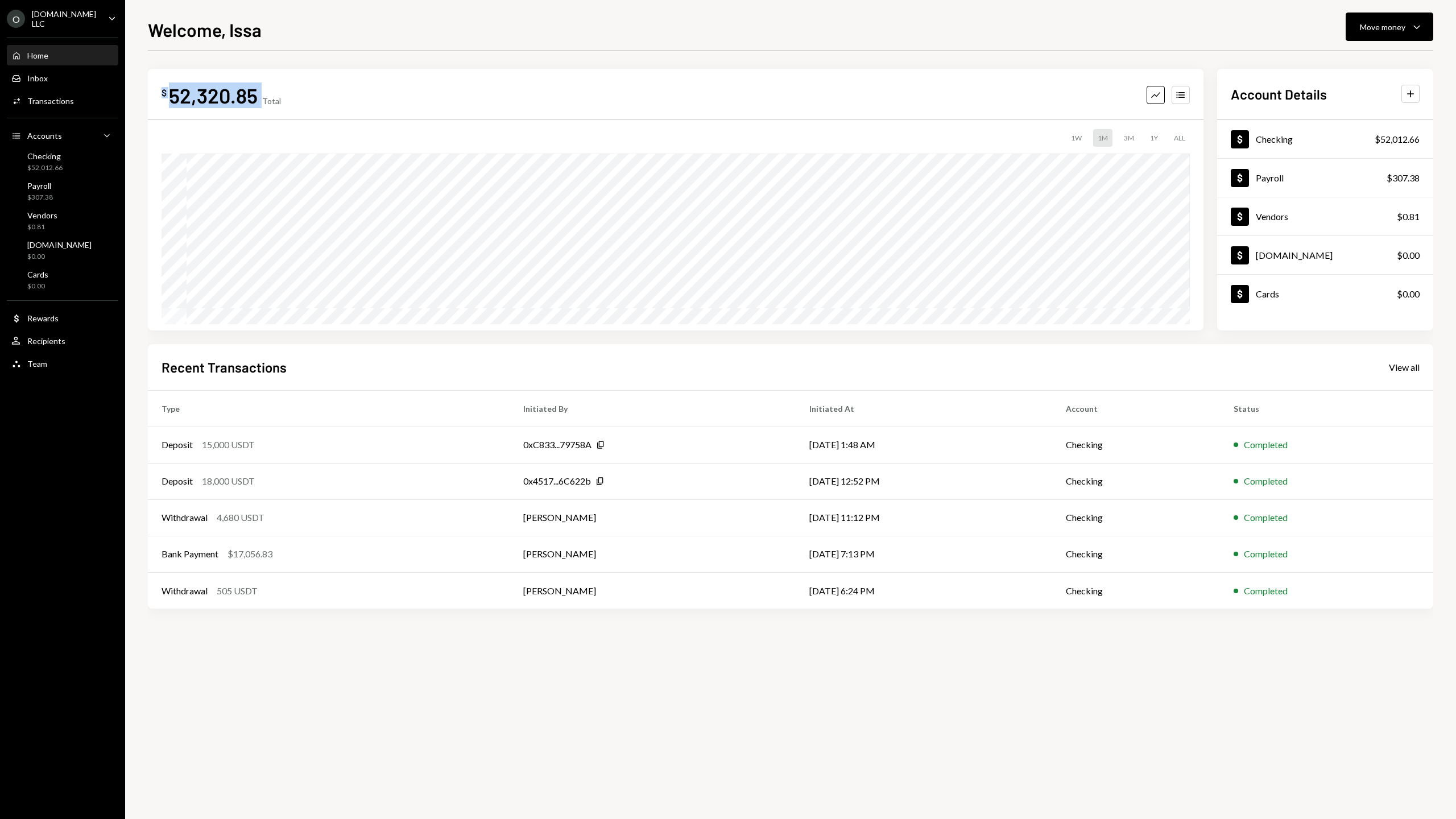
click at [219, 87] on div "52,320.85" at bounding box center [213, 94] width 89 height 25
drag, startPoint x: 305, startPoint y: 92, endPoint x: 158, endPoint y: 91, distance: 147.0
click at [158, 91] on div "$ 52,320.85 Total Graph Accounts 1W 1M 3M 1Y ALL $7,850.15 [DATE]" at bounding box center [675, 200] width 1055 height 262
click at [336, 58] on div "$ 52,320.85 Total Graph Accounts 1W 1M 3M 1Y ALL $7,850.15 Jul 21, 2025 Account…" at bounding box center [791, 340] width 1285 height 581
drag, startPoint x: 299, startPoint y: 98, endPoint x: 160, endPoint y: 96, distance: 139.0
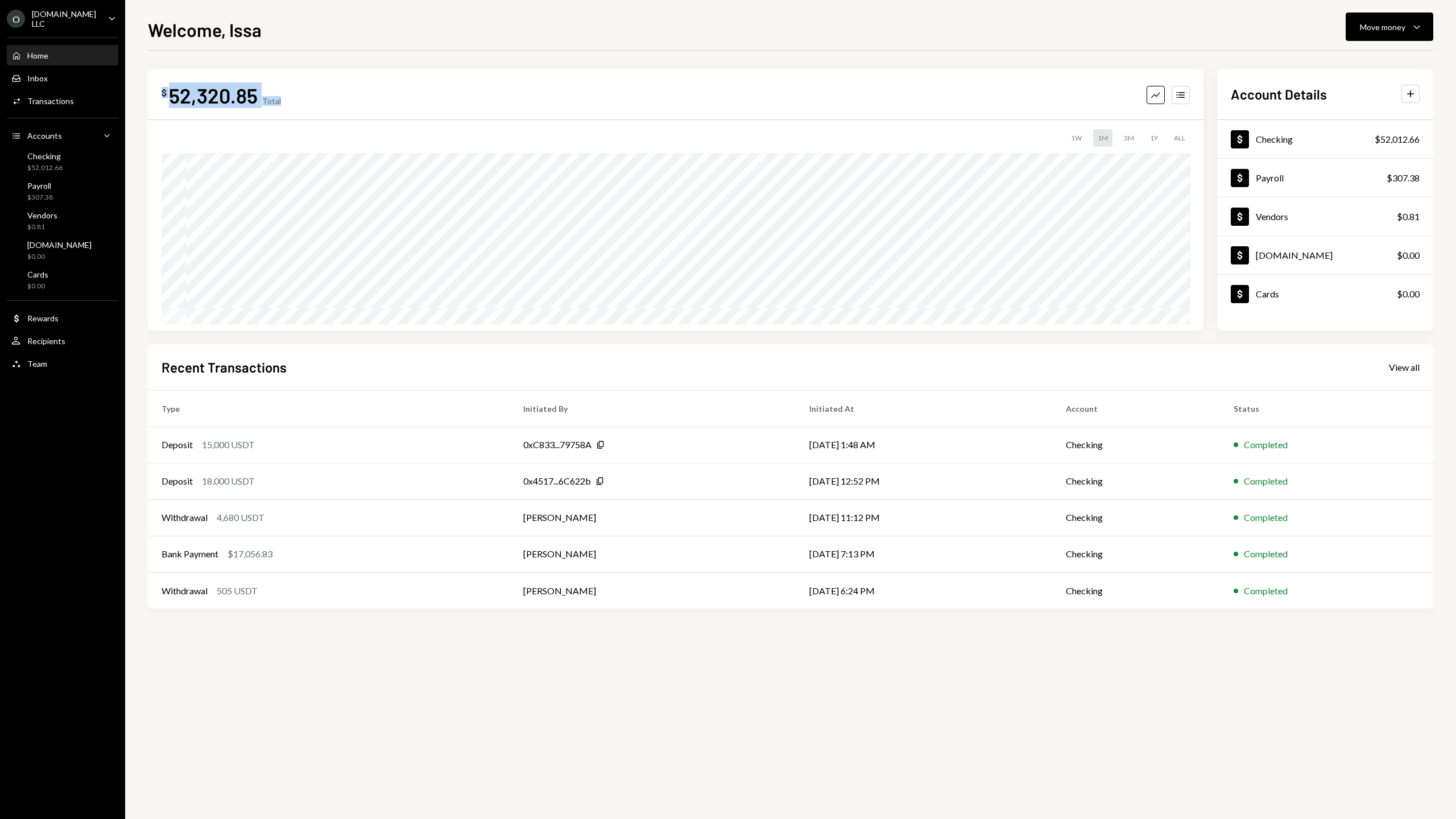
click at [160, 96] on div "$ 52,320.85 Total Graph Accounts 1W 1M 3M 1Y ALL $7,850.15 [DATE]" at bounding box center [675, 200] width 1055 height 262
click at [442, 48] on div "Welcome, Issa Move money Caret Down $ 52,320.85 Total Graph Accounts 1W 1M 3M 1…" at bounding box center [791, 418] width 1285 height 803
drag, startPoint x: 264, startPoint y: 96, endPoint x: 154, endPoint y: 99, distance: 110.0
click at [154, 99] on div "$ 52,320.85 Total Graph Accounts 1W 1M 3M 1Y ALL $7,850.15 [DATE]" at bounding box center [675, 200] width 1055 height 262
click at [317, 77] on div "$ 52,320.85 Total Graph Accounts 1W 1M 3M 1Y ALL $7,850.15 [DATE]" at bounding box center [675, 200] width 1055 height 262
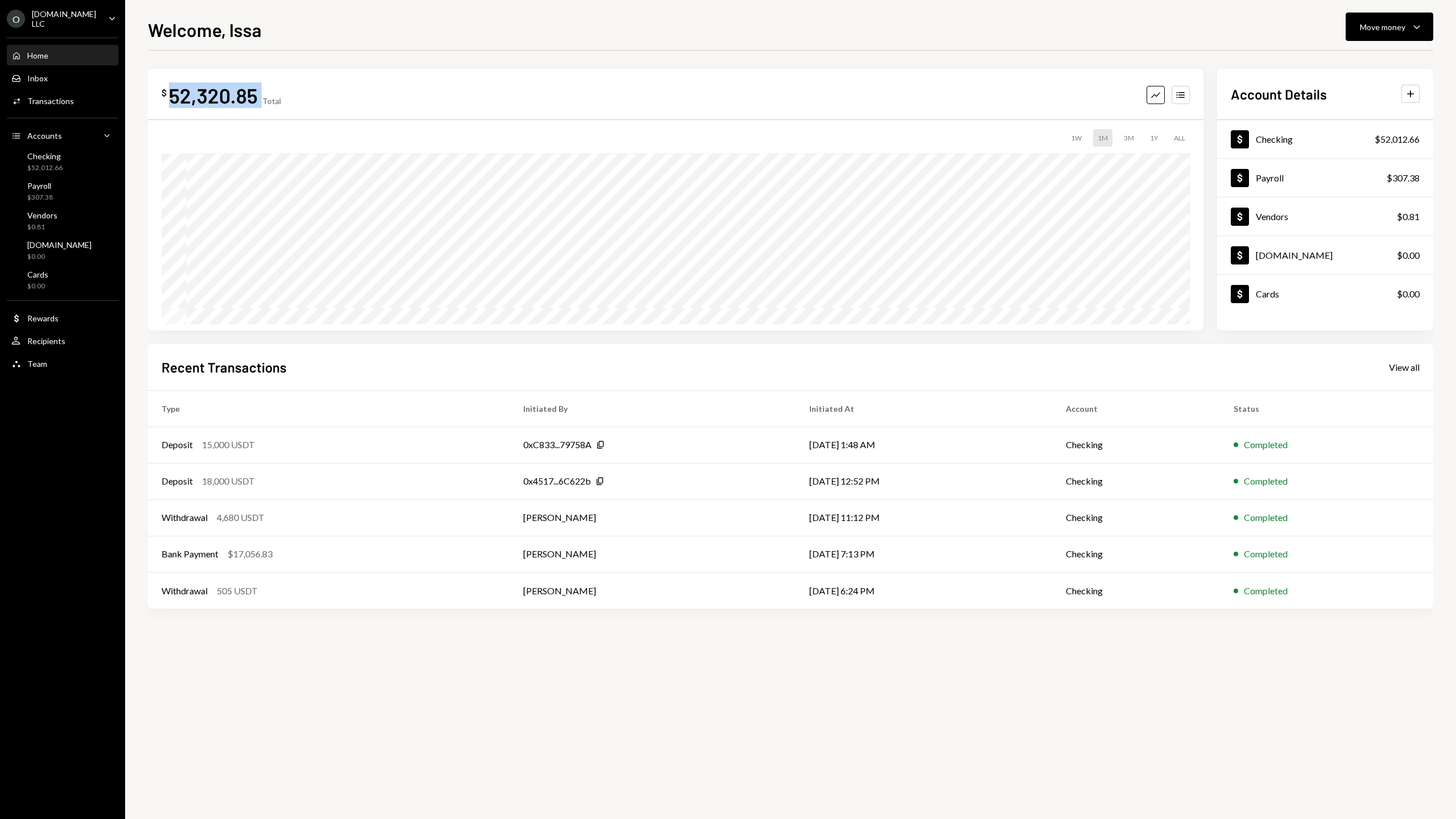
drag, startPoint x: 314, startPoint y: 93, endPoint x: 166, endPoint y: 94, distance: 148.0
click at [166, 94] on div "$ 52,320.85 Total Graph Accounts" at bounding box center [675, 94] width 1028 height 25
click at [1361, 37] on button "Move money Caret Down" at bounding box center [1389, 26] width 88 height 28
click at [1337, 62] on div "Withdraw Send" at bounding box center [1371, 61] width 100 height 12
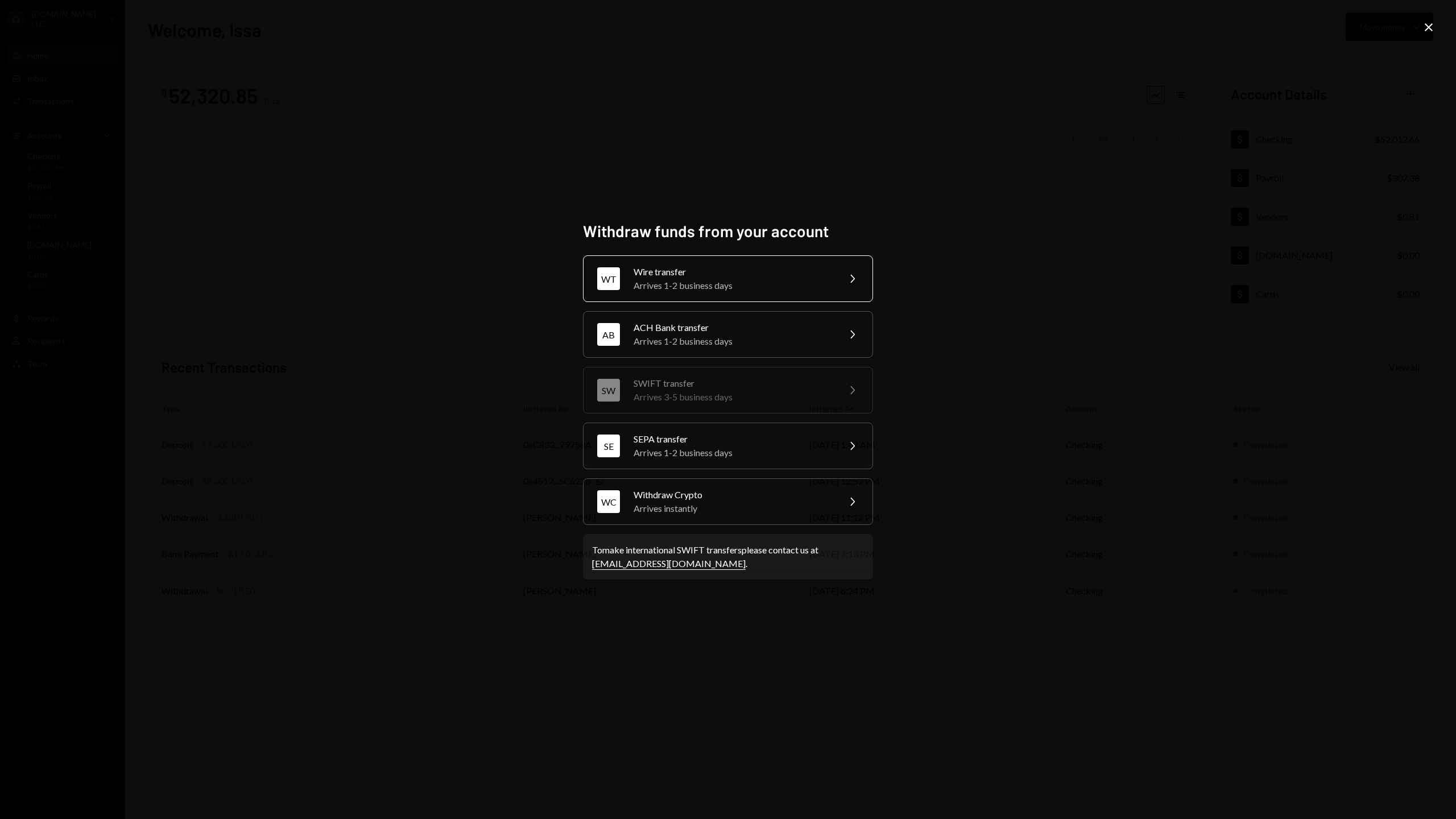
click at [647, 289] on div "Arrives 1-2 business days" at bounding box center [733, 285] width 198 height 14
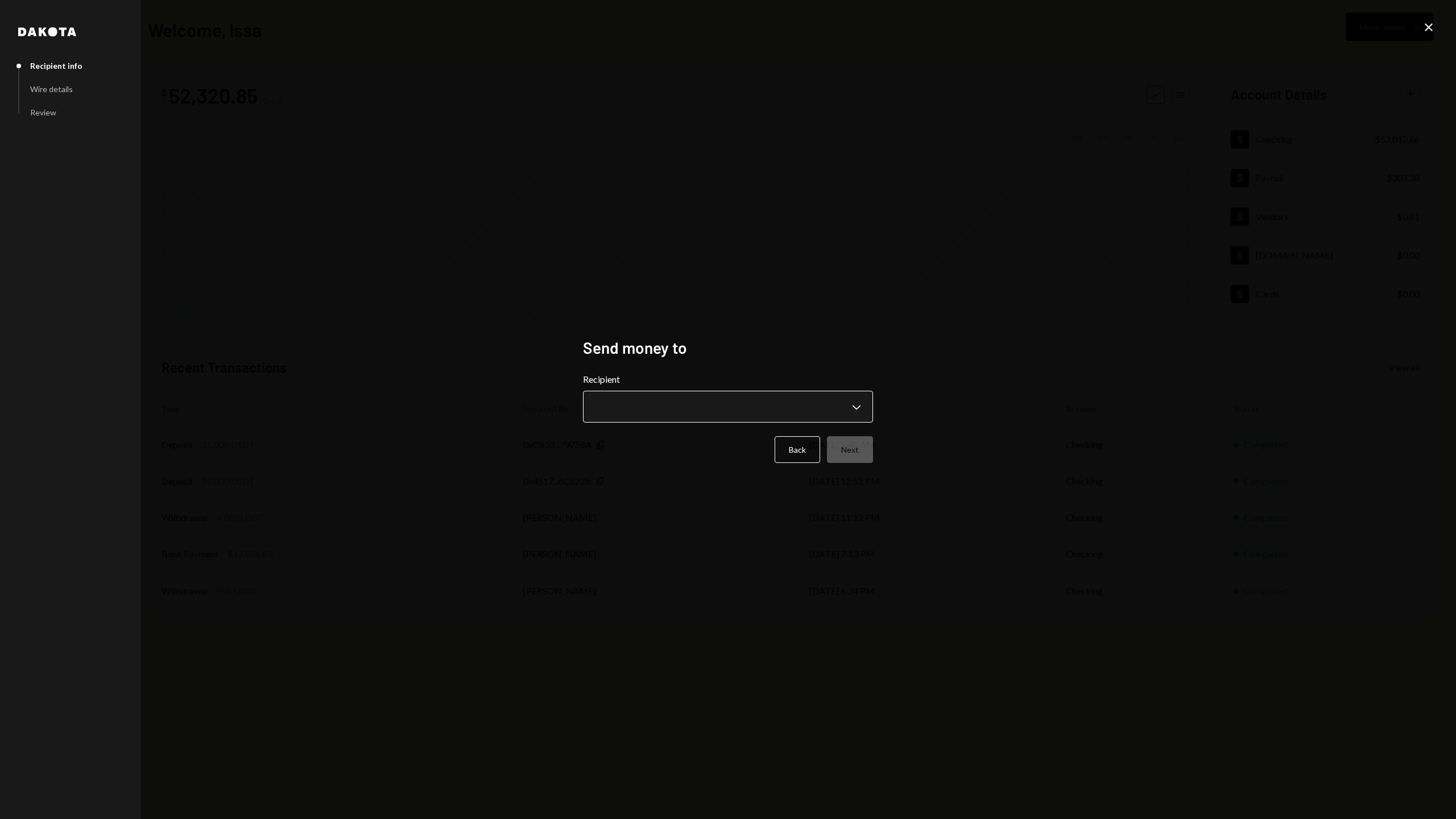
click at [671, 415] on body "**********" at bounding box center [728, 410] width 1456 height 819
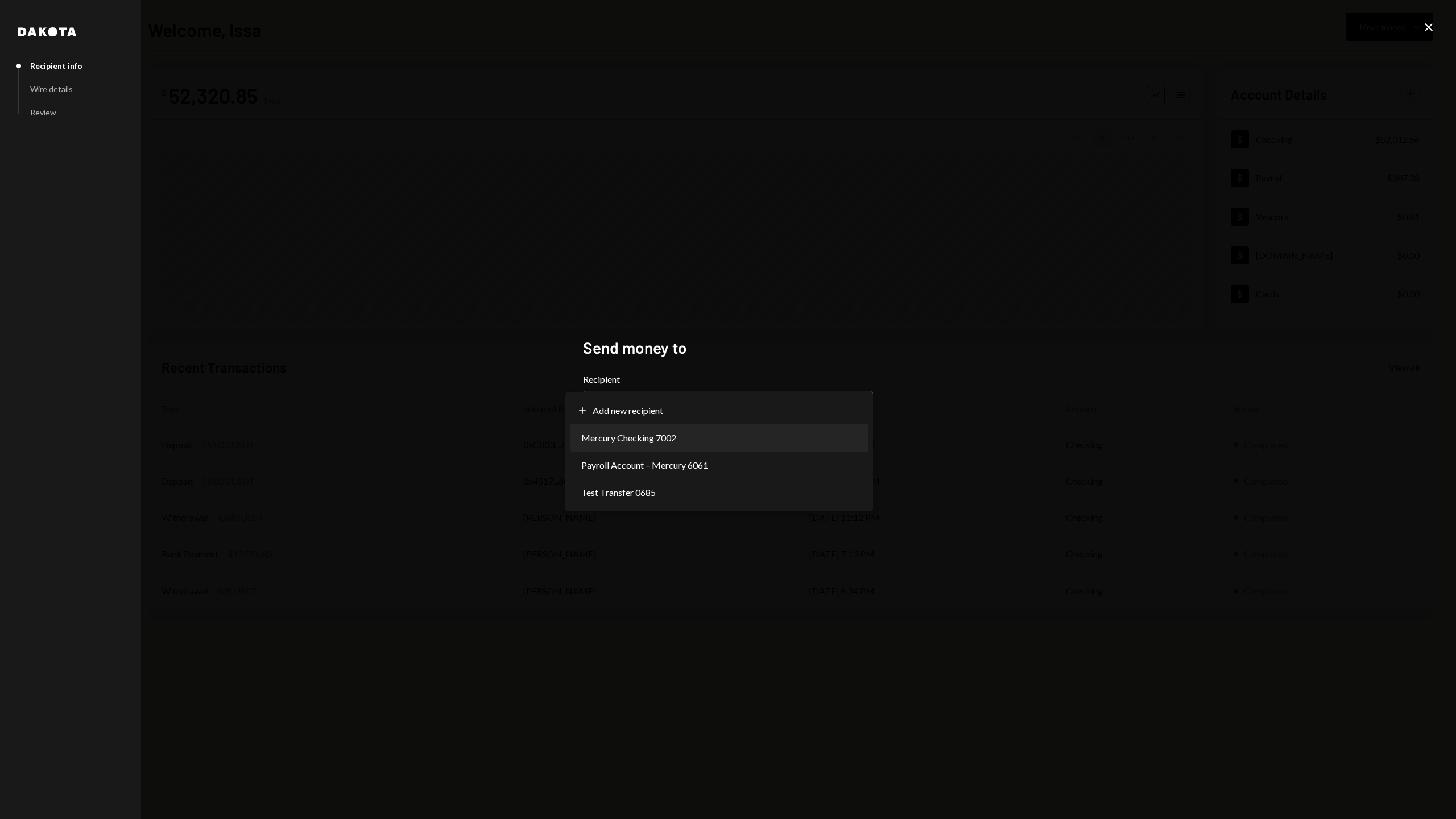
select select "**********"
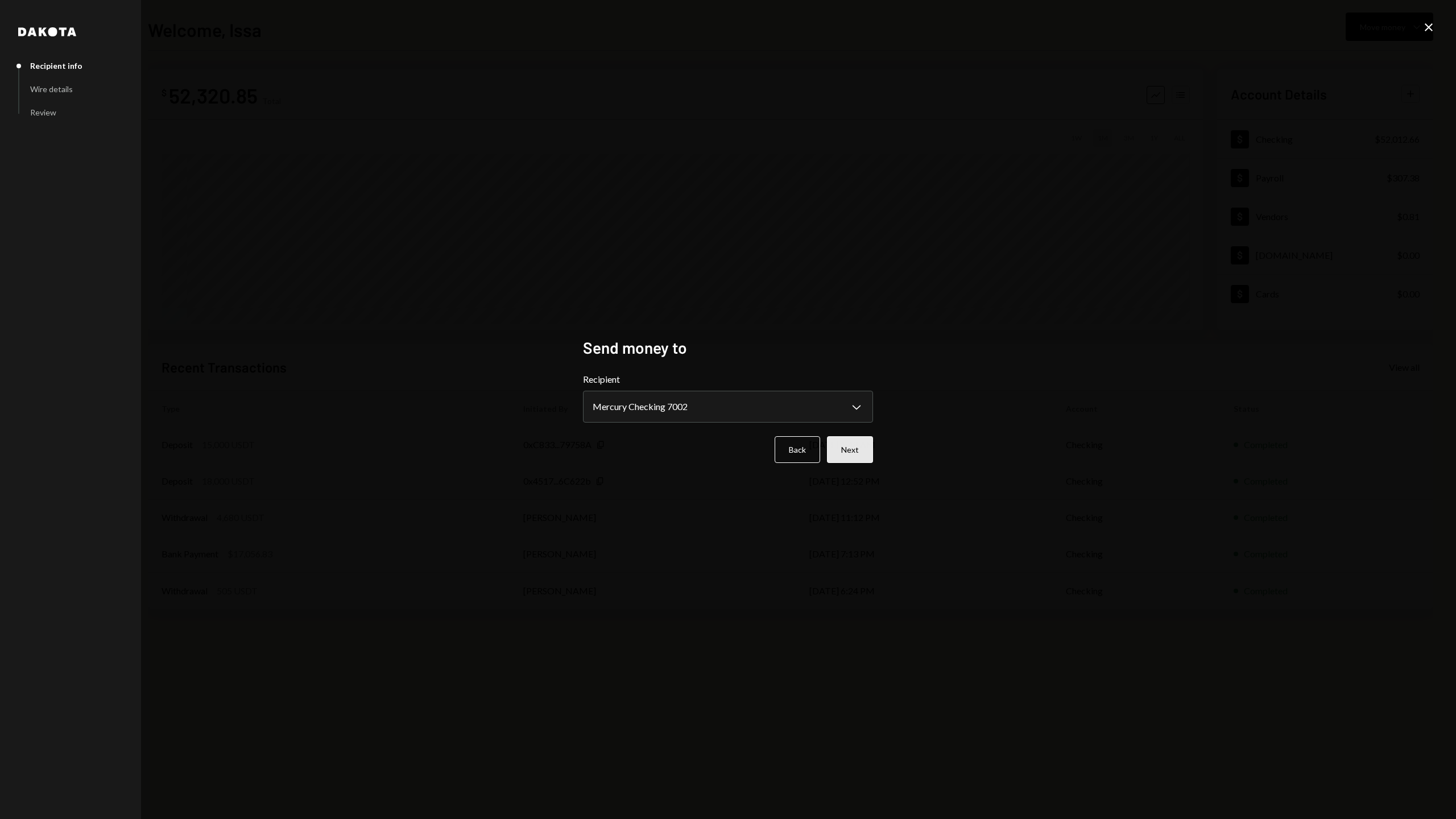
click at [865, 458] on button "Next" at bounding box center [850, 449] width 46 height 27
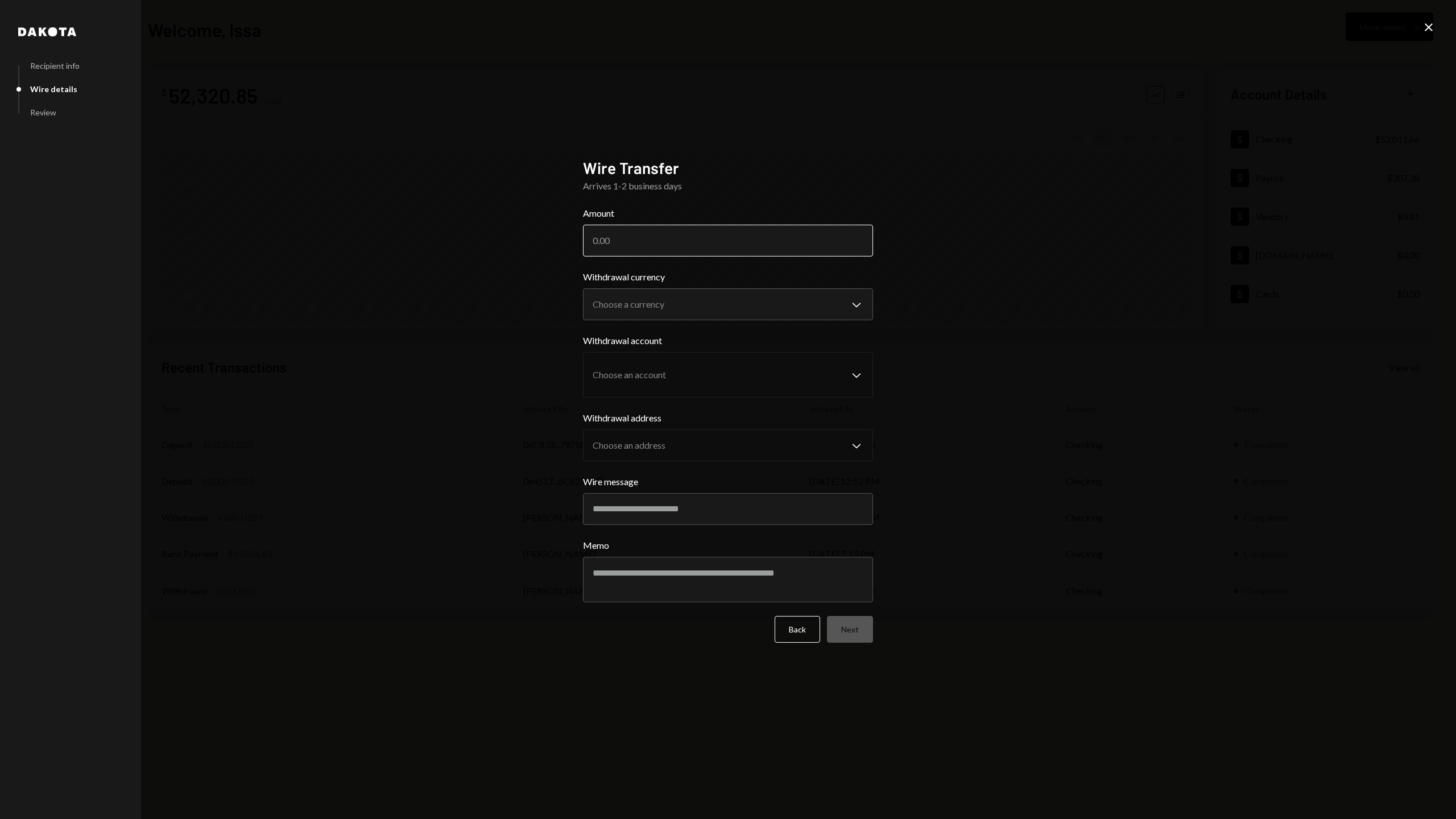
click at [738, 253] on input "Amount" at bounding box center [727, 240] width 290 height 32
type input "5000"
click at [792, 310] on body "O o.bot LLC Caret Down Home Home Inbox Inbox Activities Transactions Accounts A…" at bounding box center [728, 410] width 1456 height 819
select select "****"
click at [748, 375] on body "O o.bot LLC Caret Down Home Home Inbox Inbox Activities Transactions Accounts A…" at bounding box center [728, 410] width 1456 height 819
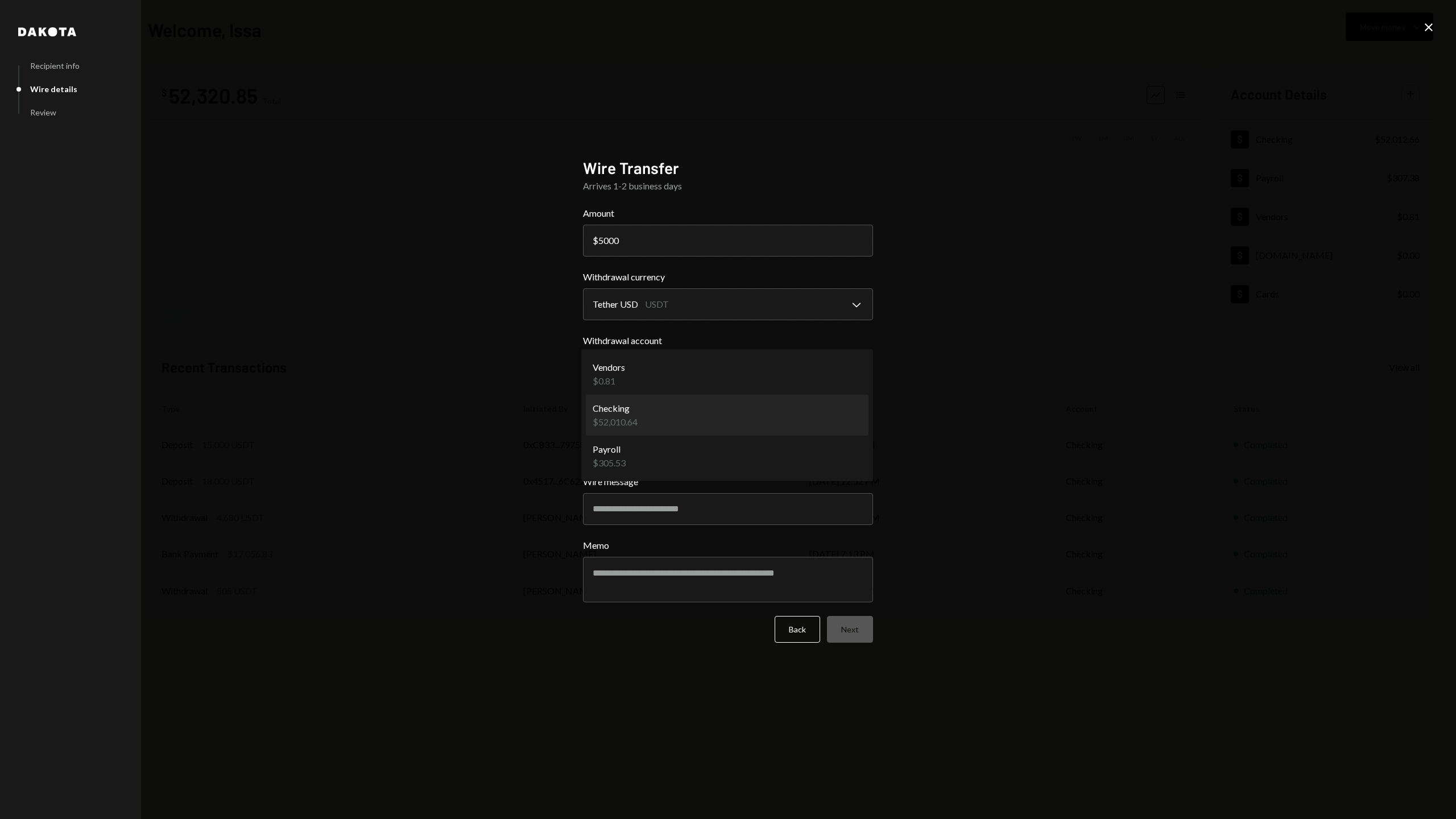
select select "**********"
click at [690, 517] on input "Wire message" at bounding box center [727, 509] width 290 height 32
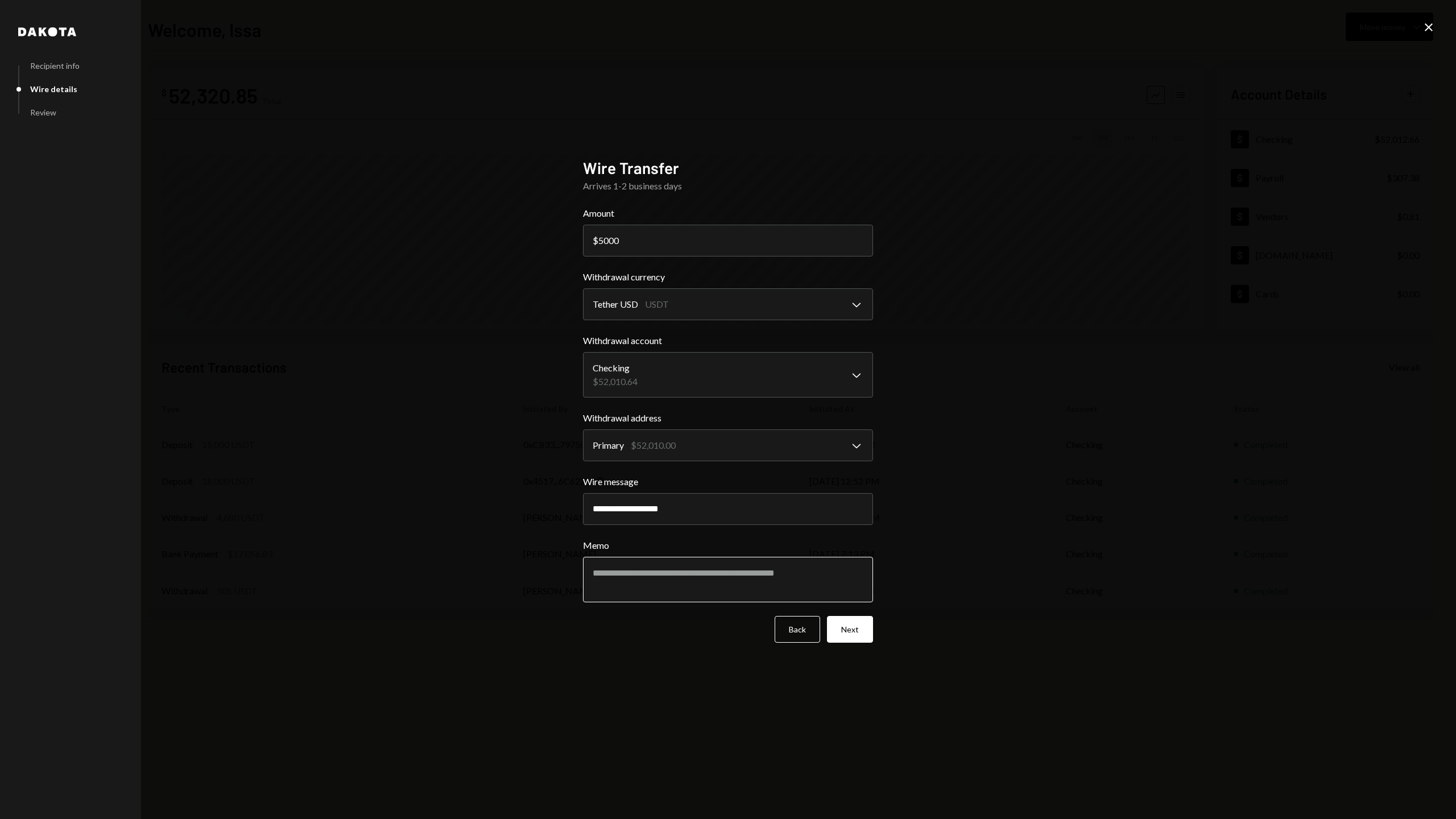
type input "**********"
click at [724, 581] on textarea "Memo" at bounding box center [727, 579] width 290 height 46
type textarea "*****"
click at [852, 635] on button "Next" at bounding box center [850, 629] width 46 height 27
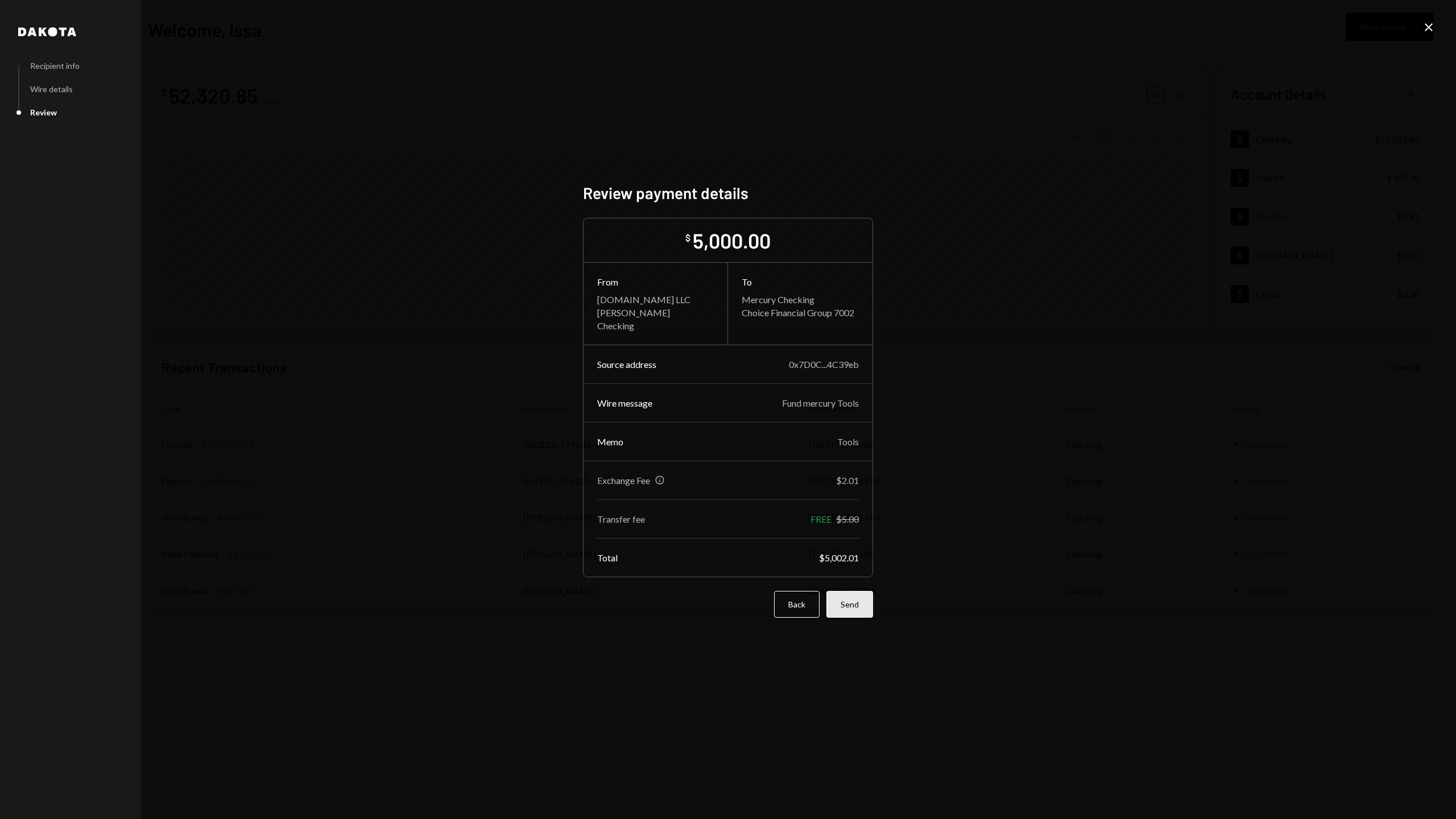
click at [863, 605] on button "Send" at bounding box center [849, 604] width 46 height 27
